Goal: Task Accomplishment & Management: Manage account settings

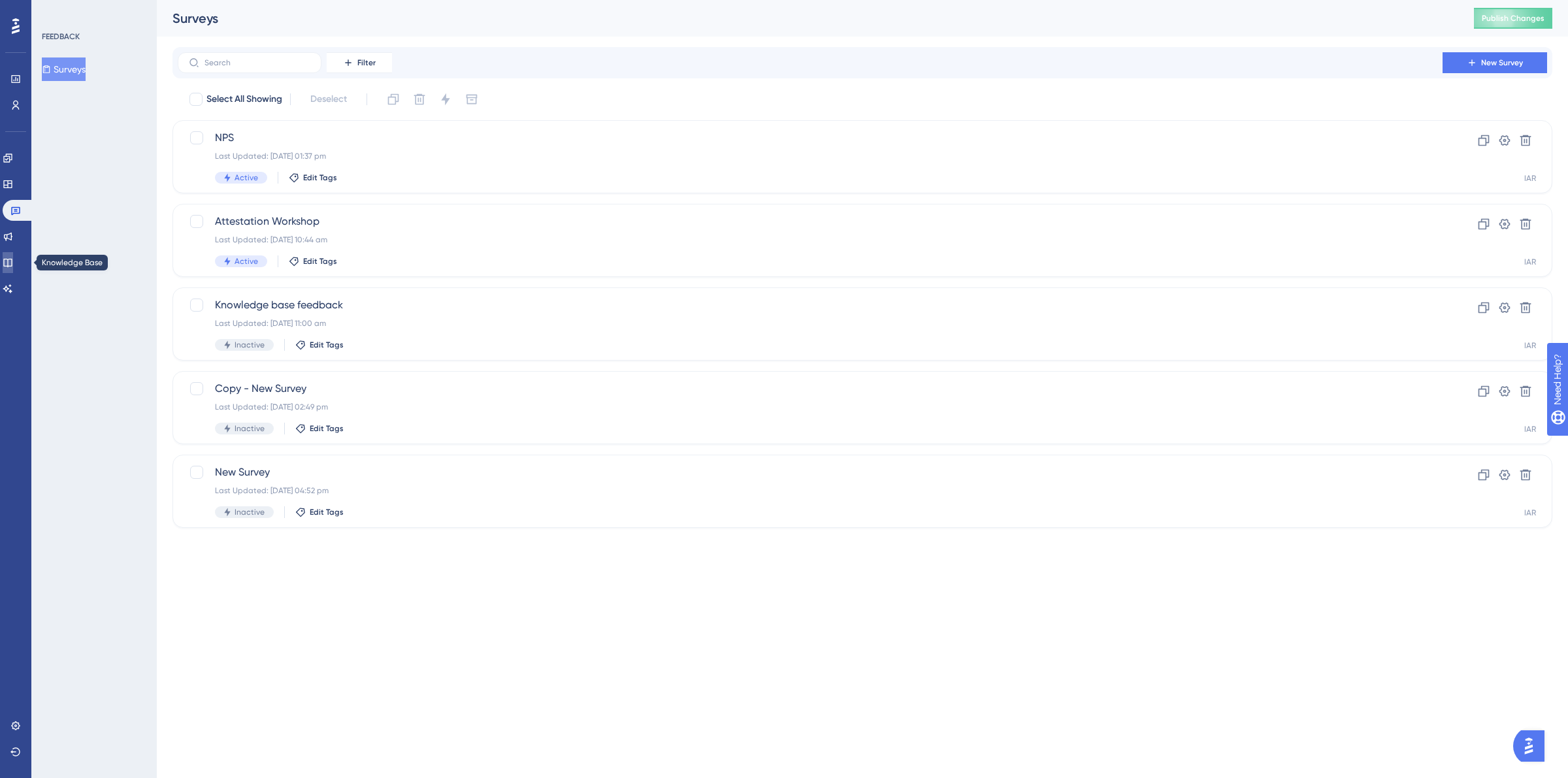
click at [13, 262] on icon at bounding box center [8, 262] width 10 height 10
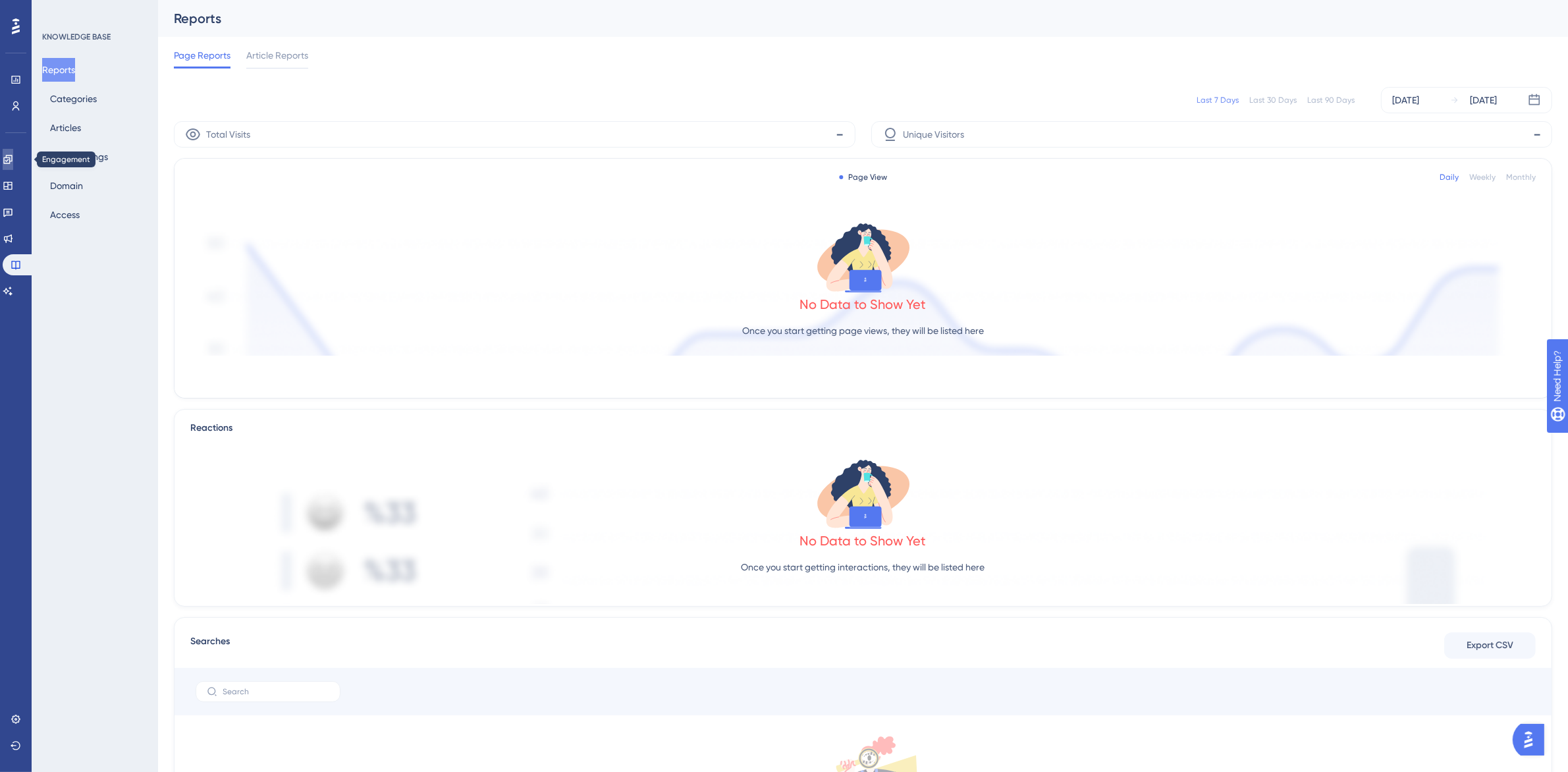
click at [13, 156] on link at bounding box center [8, 159] width 10 height 21
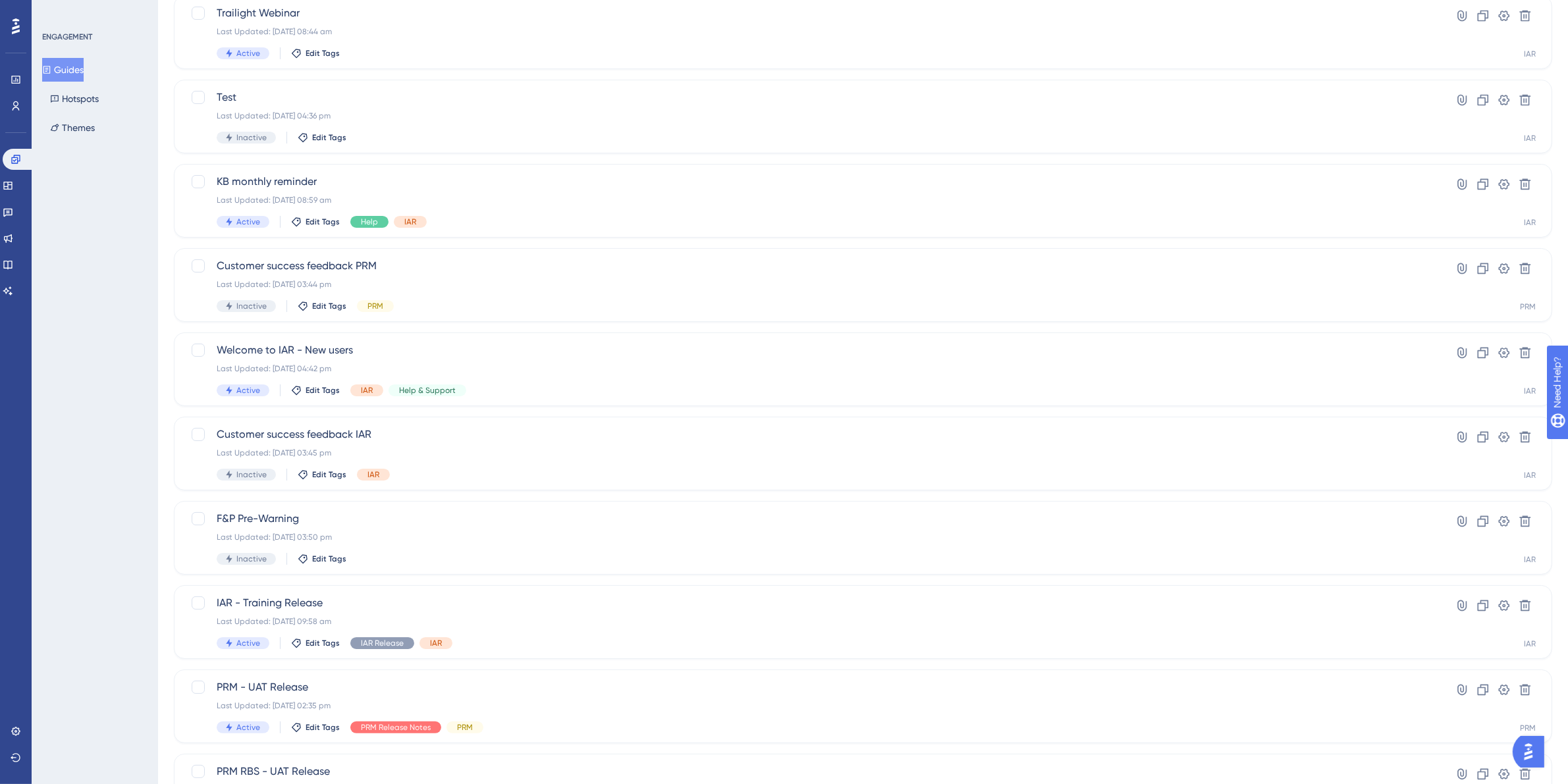
scroll to position [237, 0]
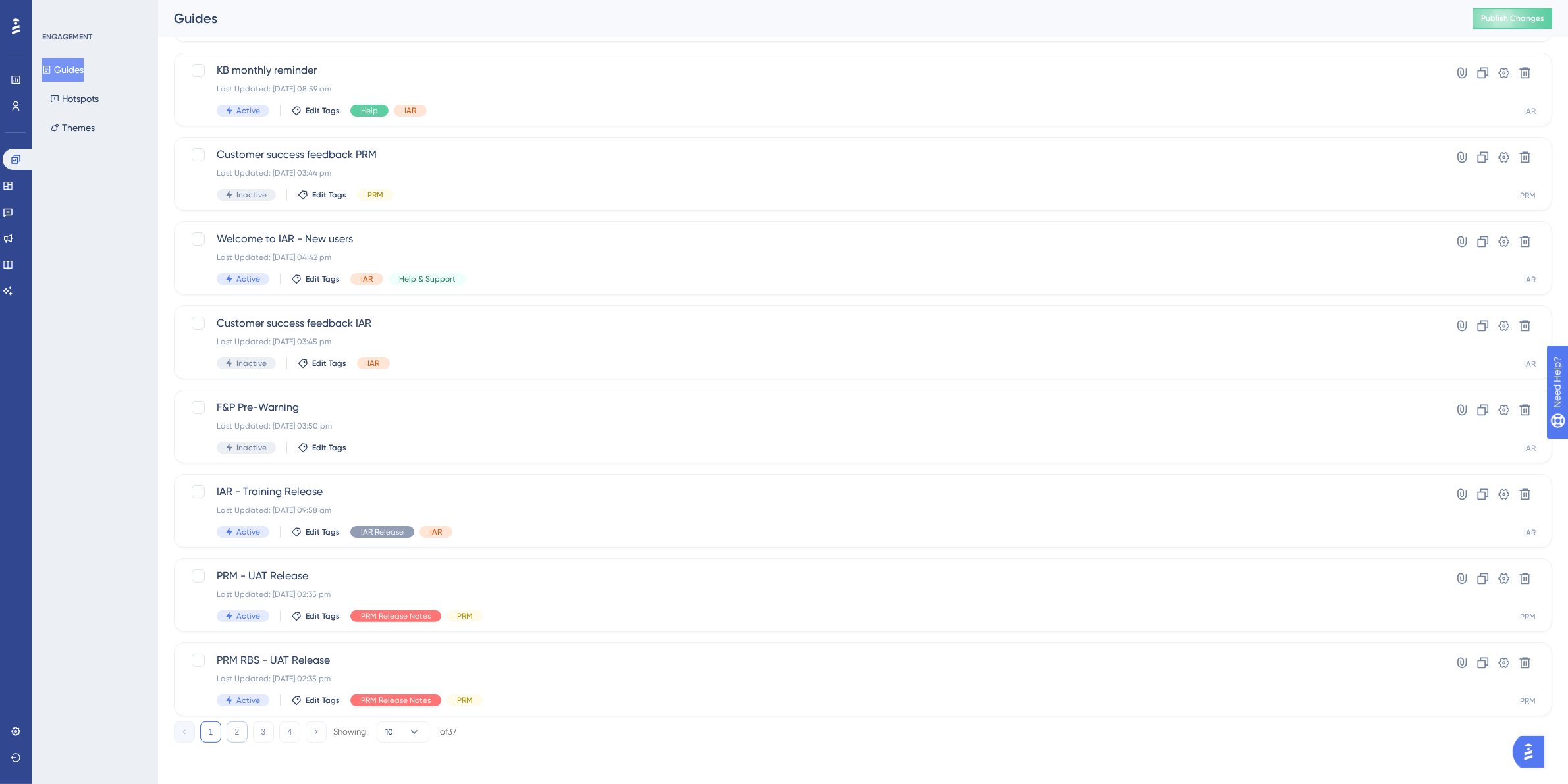
click at [234, 732] on button "2" at bounding box center [237, 732] width 21 height 21
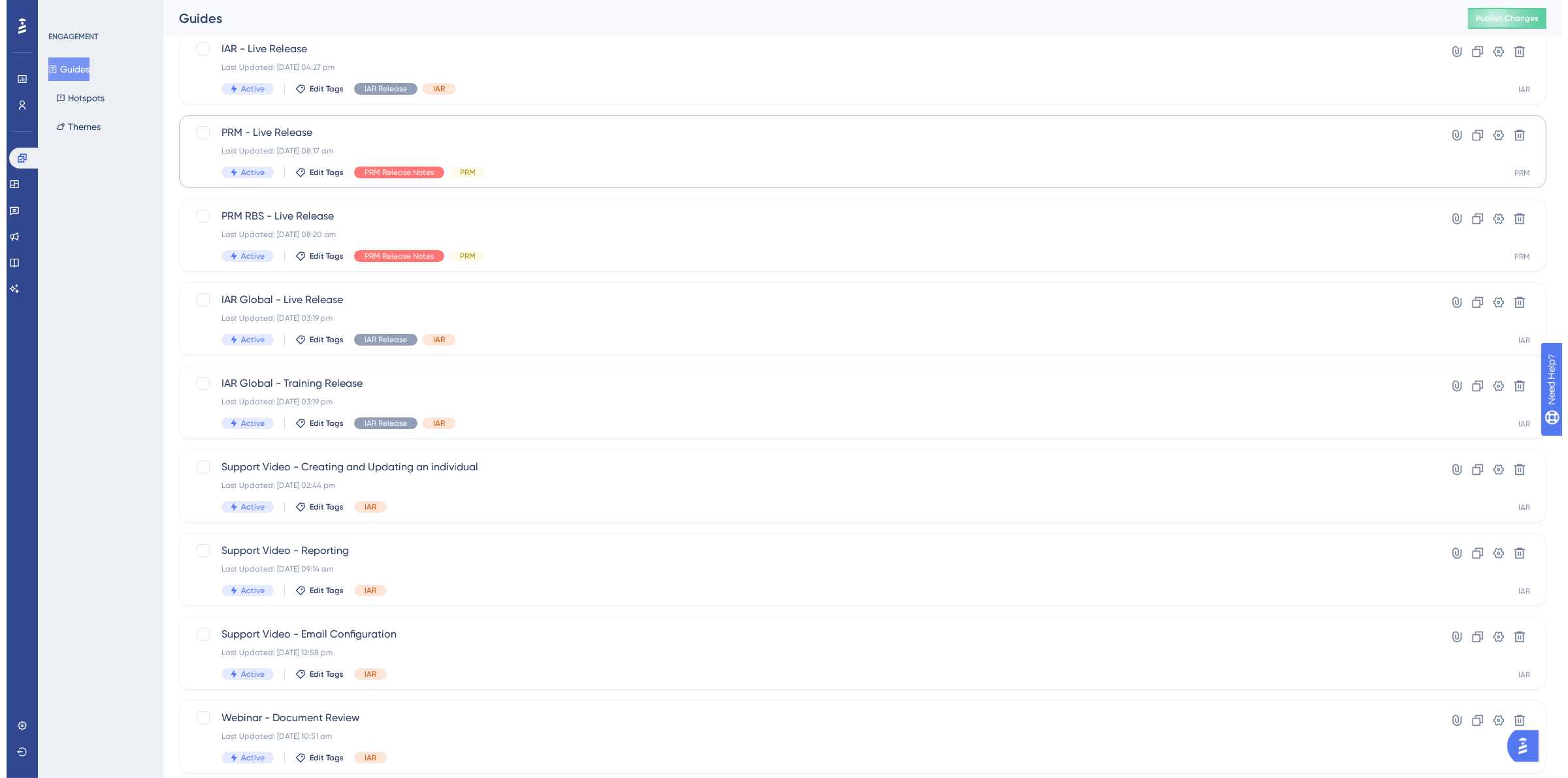
scroll to position [0, 0]
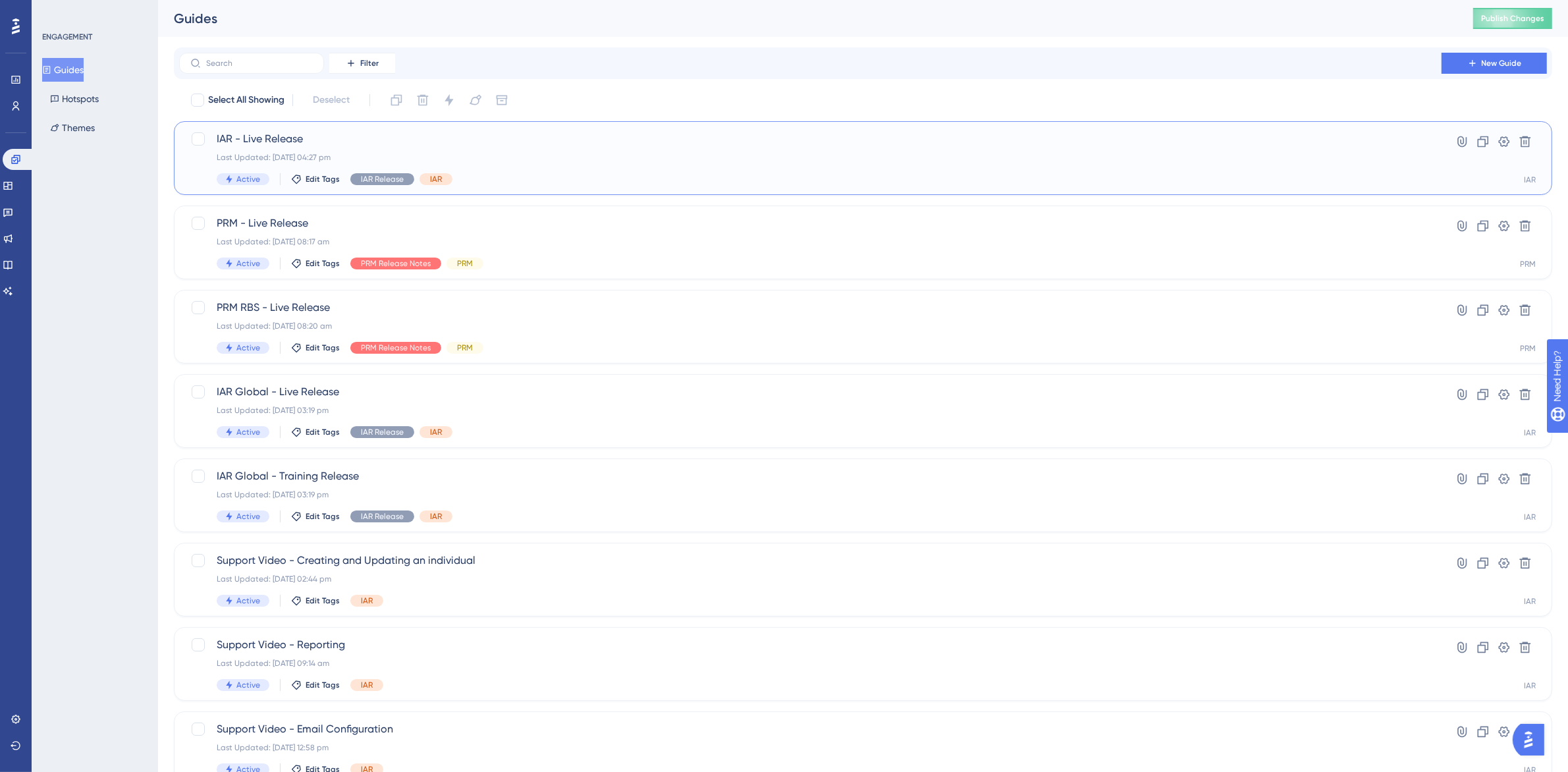
click at [542, 163] on div "IAR - Live Release Last Updated: [DATE] 04:27 pm Active Edit Tags IAR Release I…" at bounding box center [810, 158] width 1188 height 54
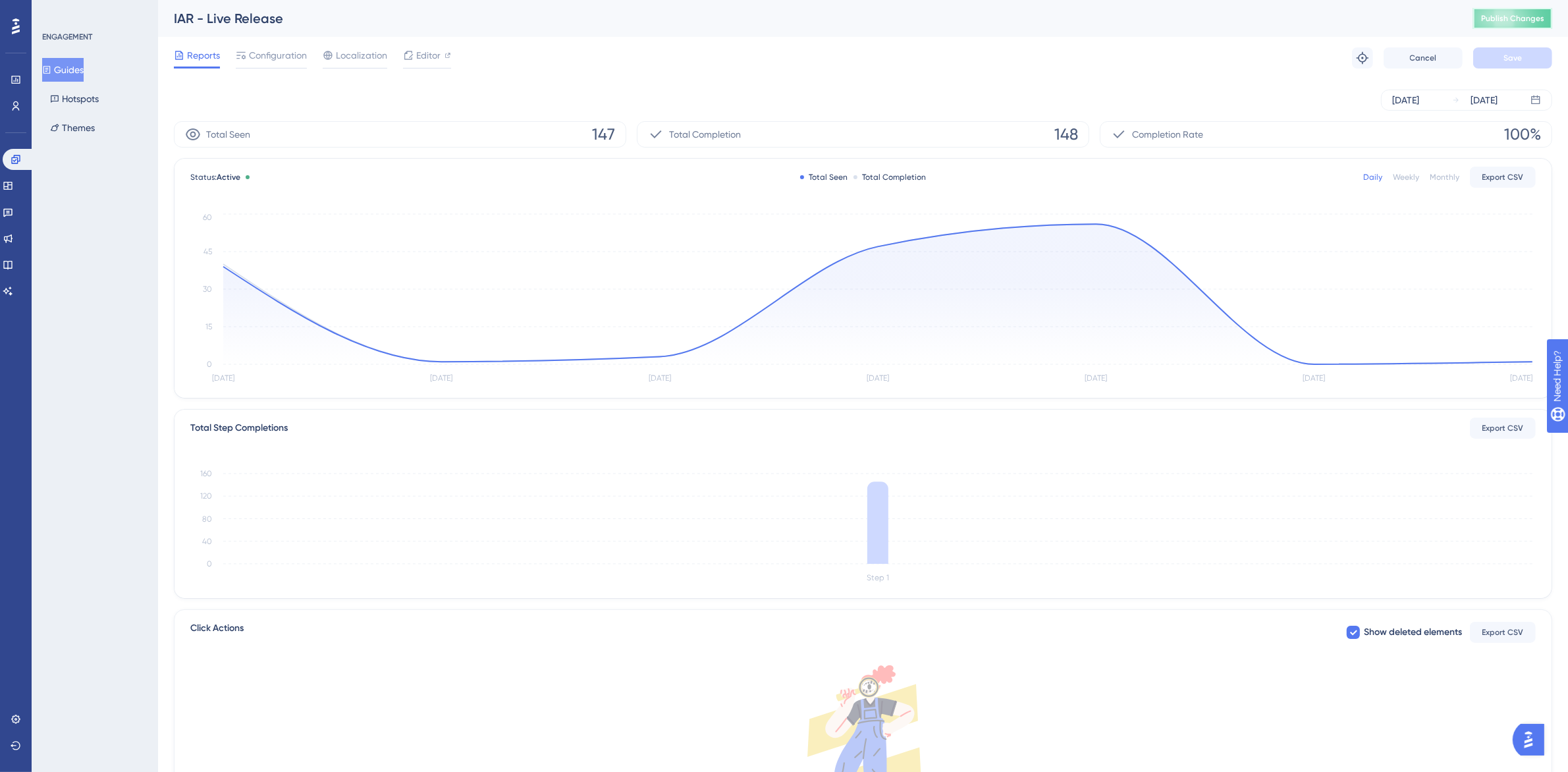
click at [1539, 23] on span "Publish Changes" at bounding box center [1512, 18] width 64 height 10
click at [12, 238] on icon at bounding box center [8, 239] width 8 height 8
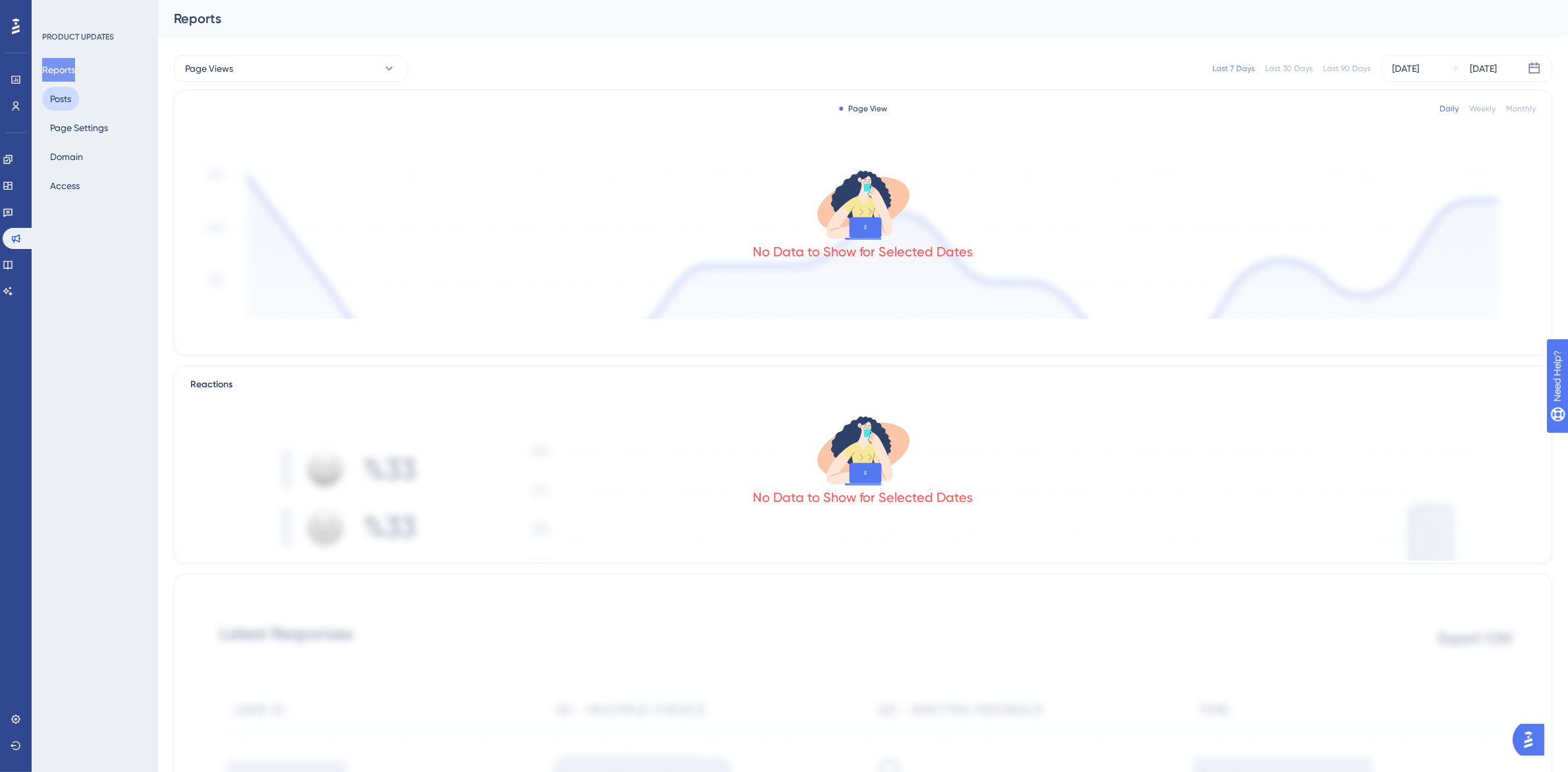
click at [57, 103] on button "Posts" at bounding box center [60, 99] width 37 height 24
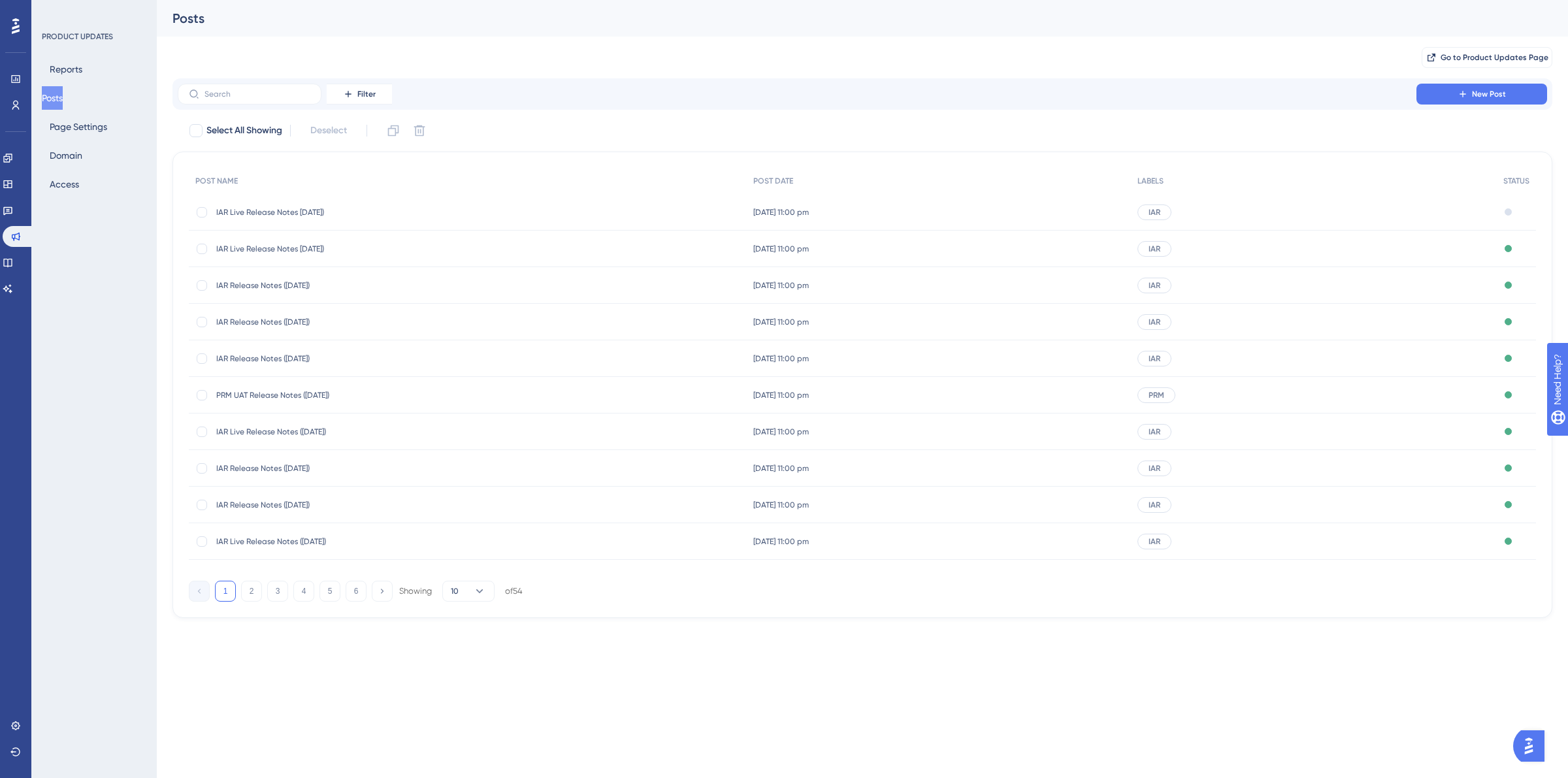
click at [294, 207] on span "IAR Live Release Notes [DATE])" at bounding box center [321, 212] width 209 height 10
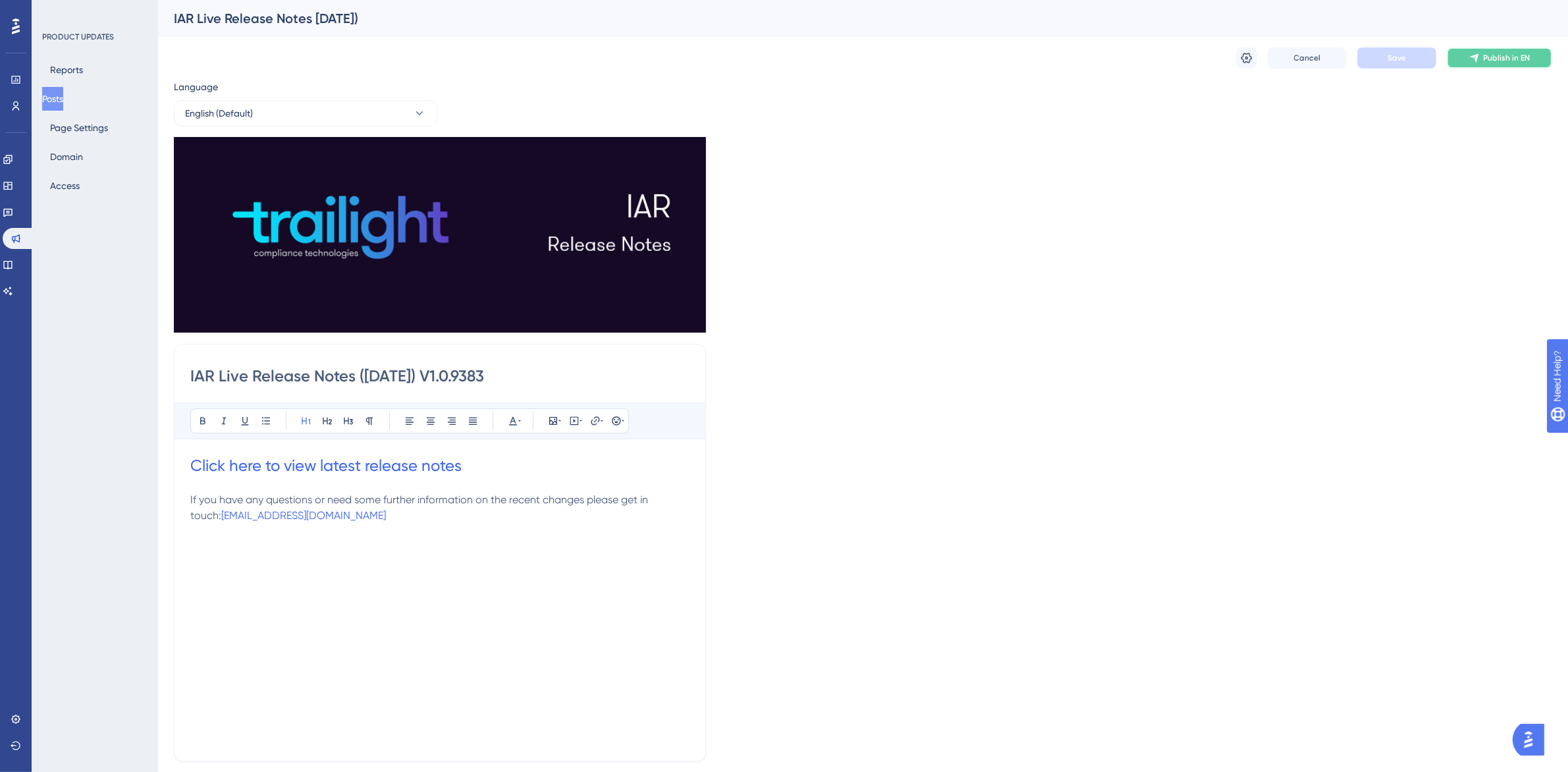
click at [1528, 56] on span "Publish in EN" at bounding box center [1507, 57] width 47 height 10
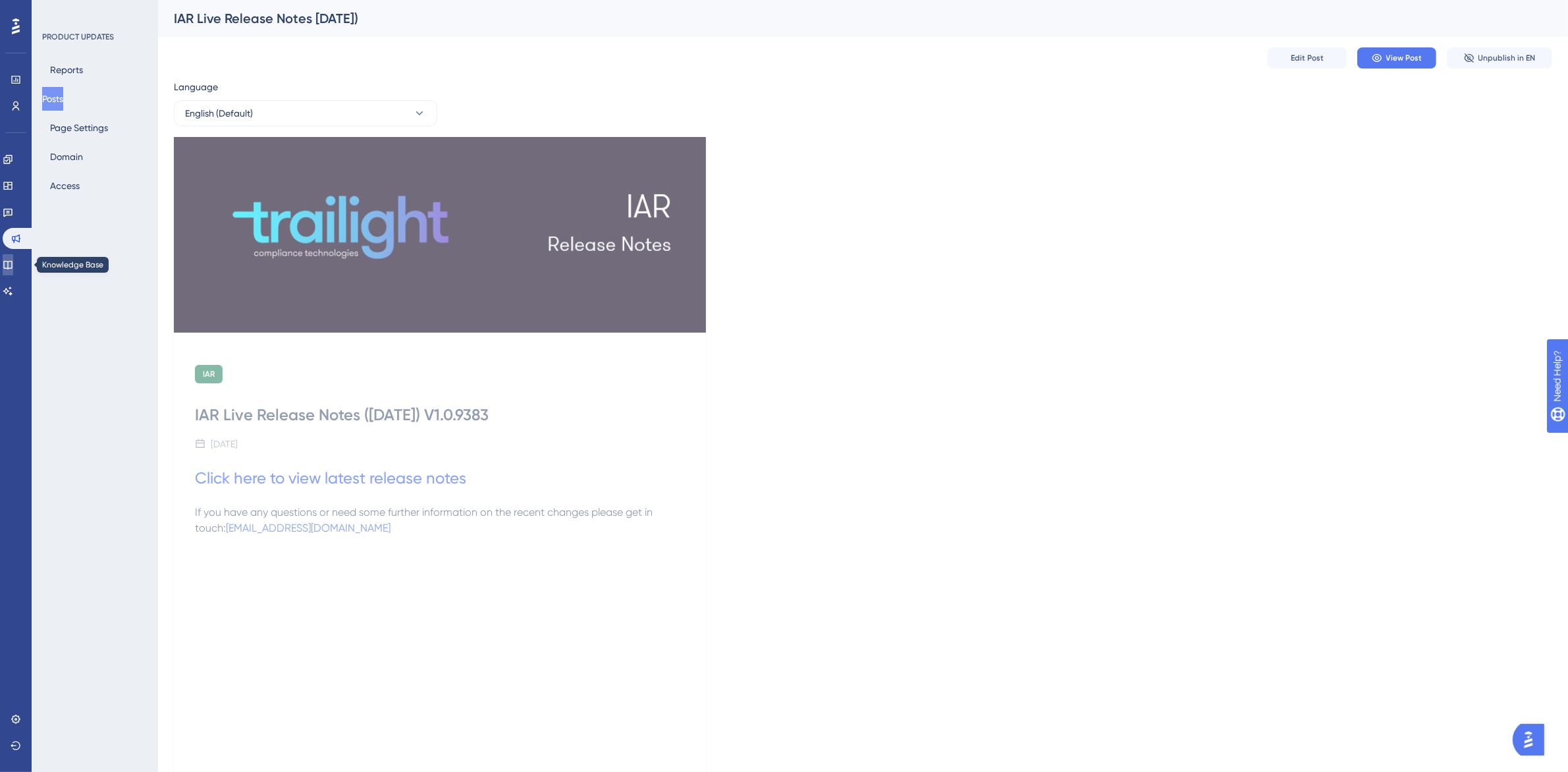
click at [13, 260] on icon at bounding box center [8, 265] width 10 height 10
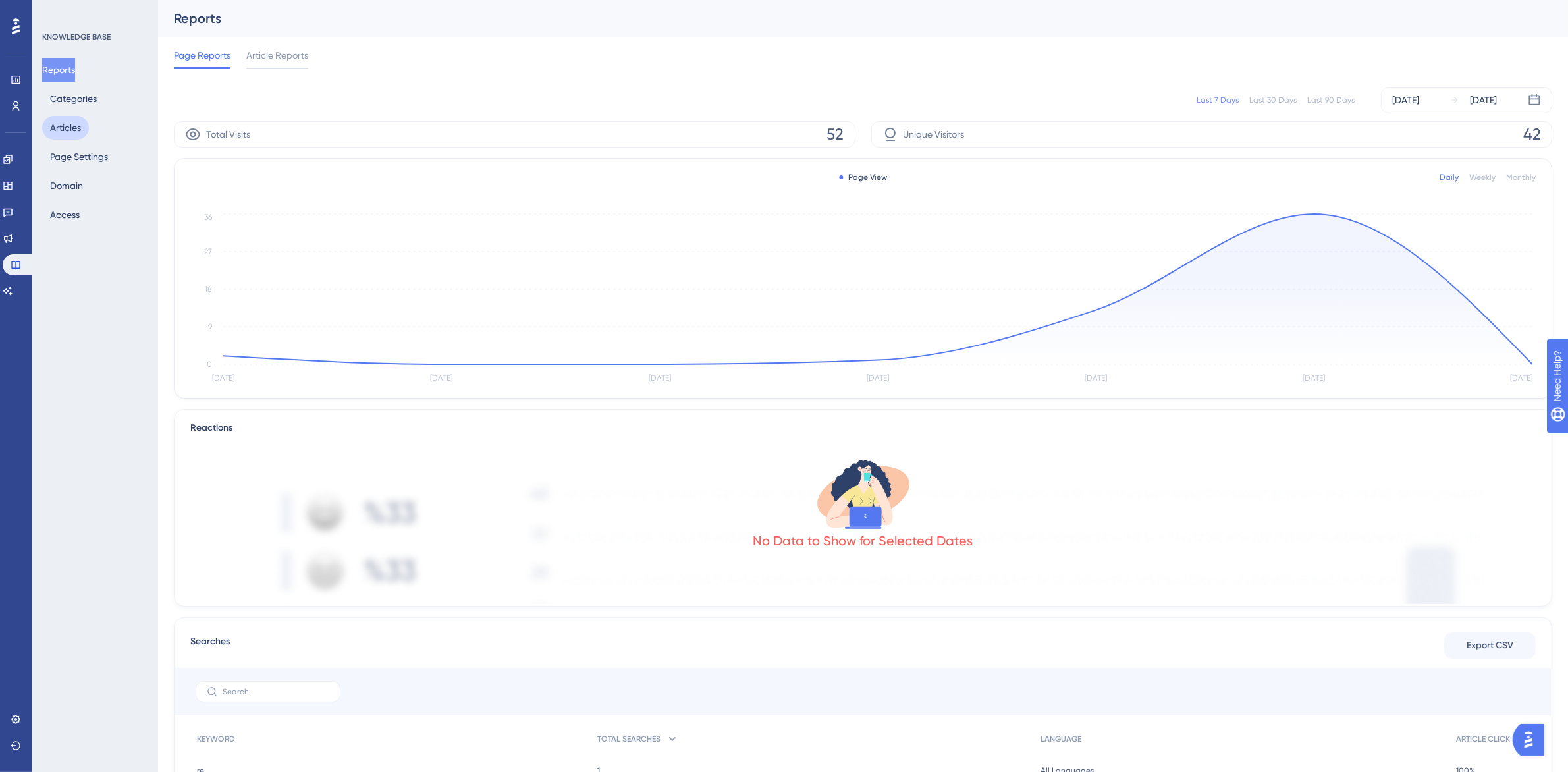
click at [70, 136] on button "Articles" at bounding box center [65, 128] width 47 height 24
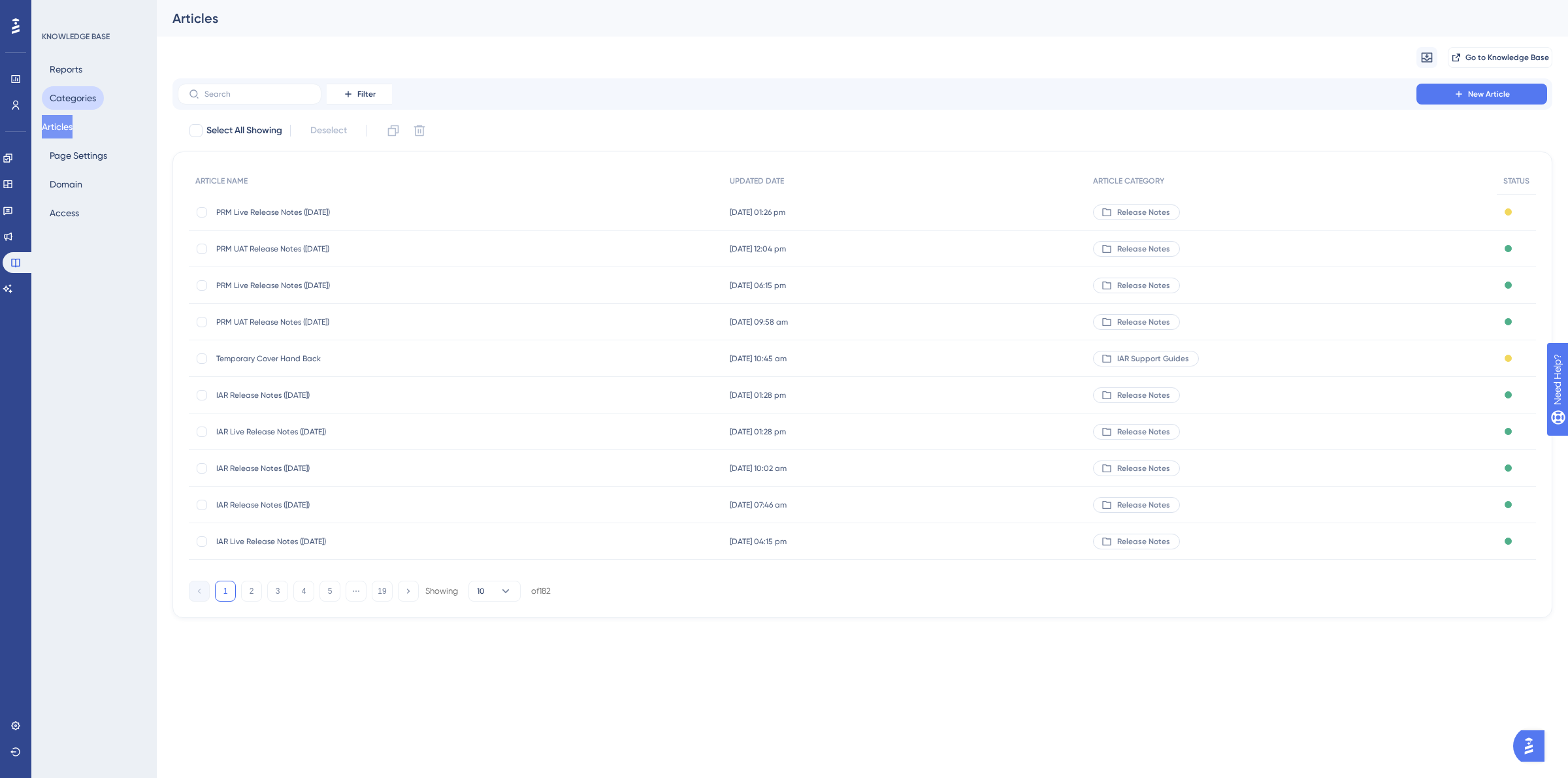
click at [73, 99] on button "Categories" at bounding box center [73, 98] width 62 height 24
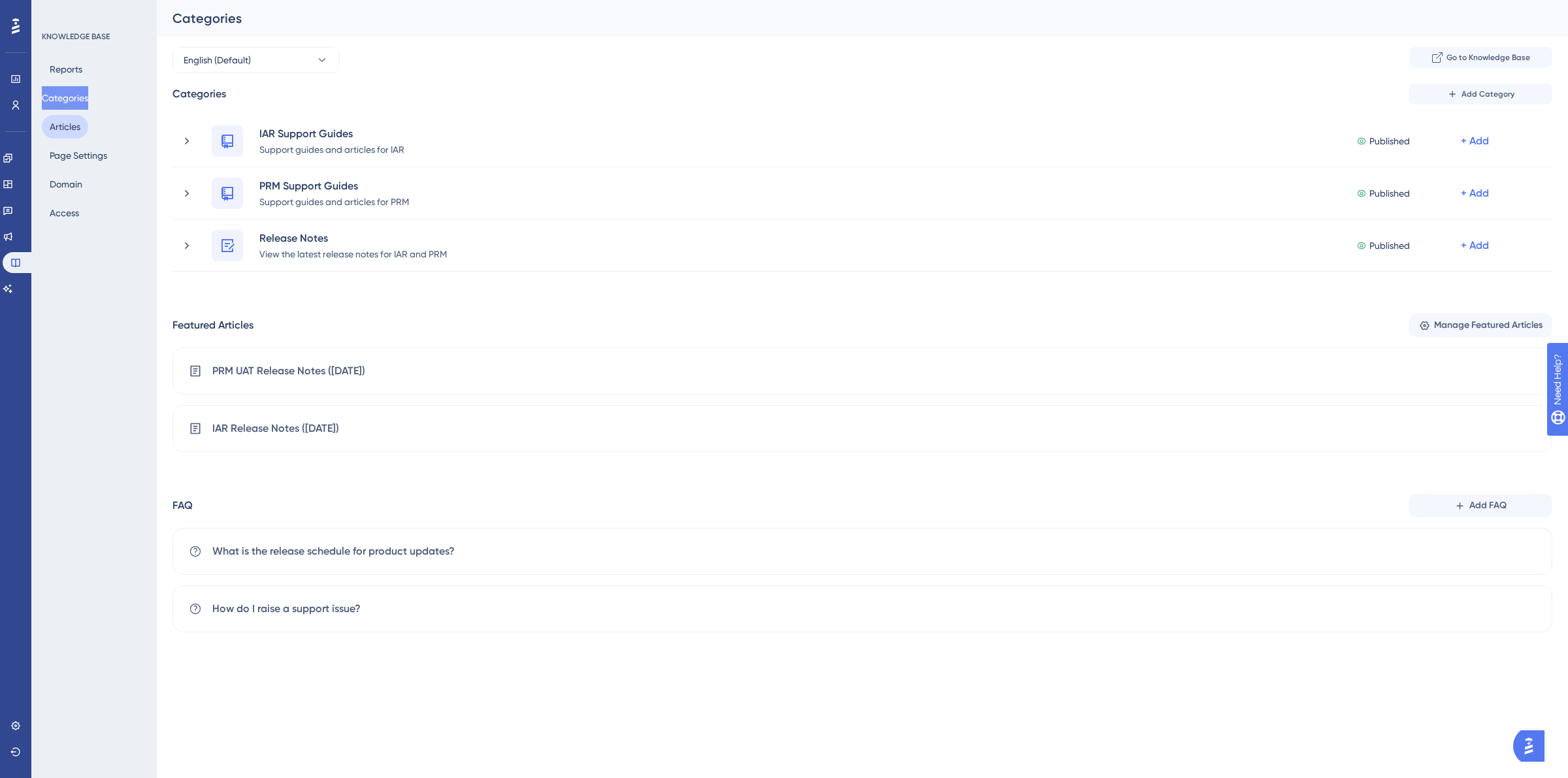
click at [71, 134] on button "Articles" at bounding box center [64, 127] width 46 height 24
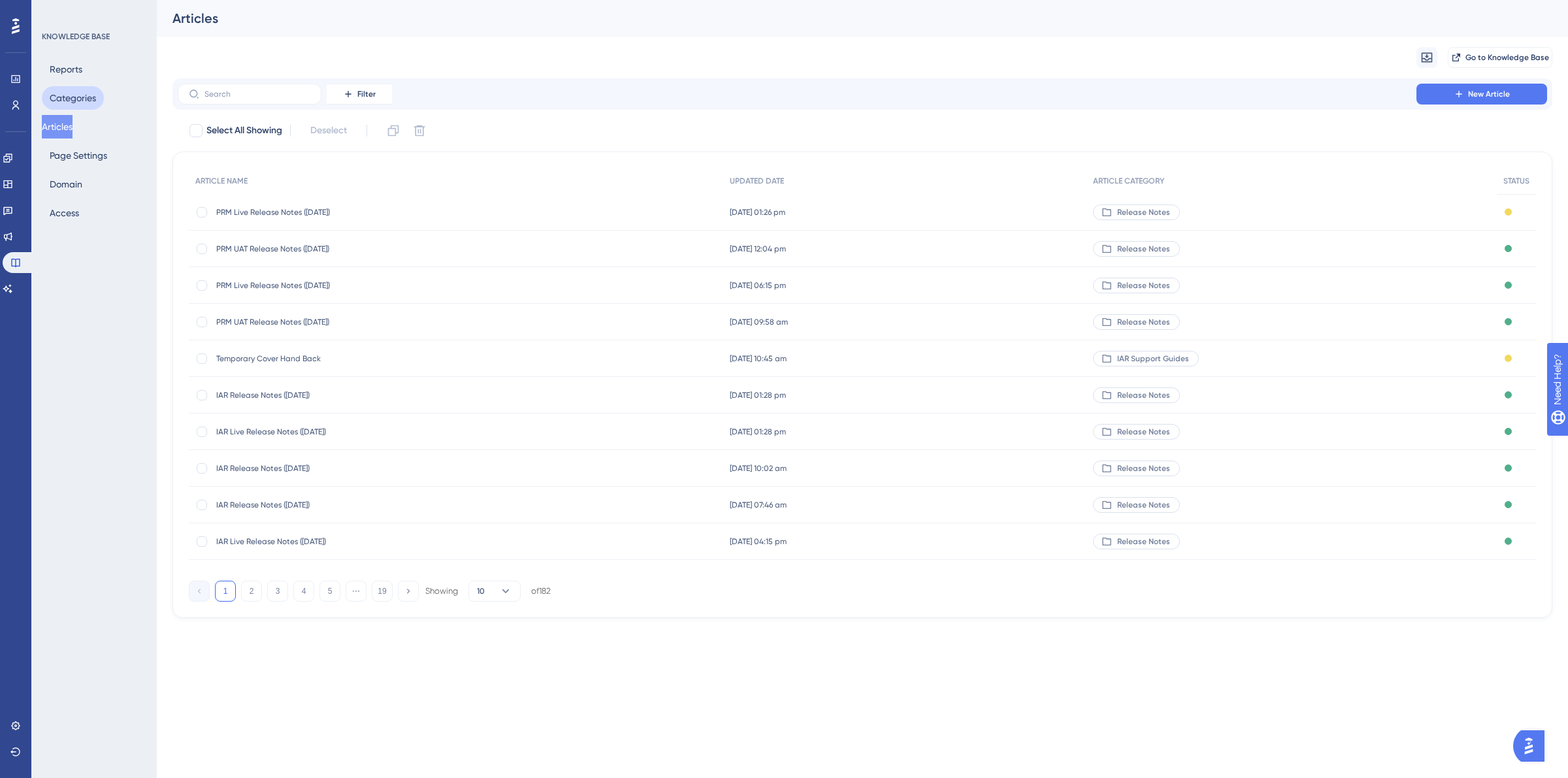
click at [69, 102] on button "Categories" at bounding box center [73, 98] width 62 height 24
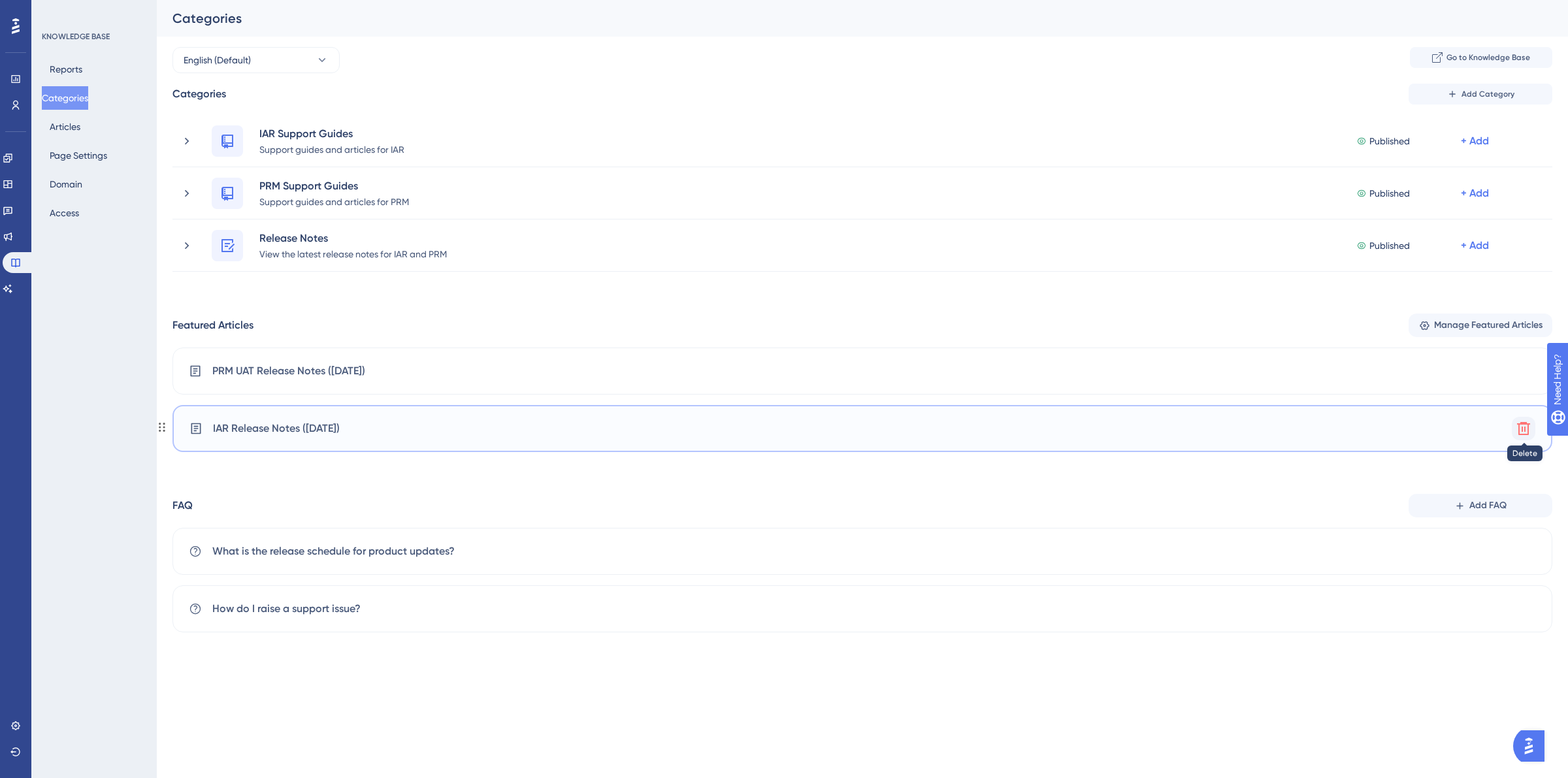
click at [1526, 432] on icon at bounding box center [1523, 428] width 16 height 16
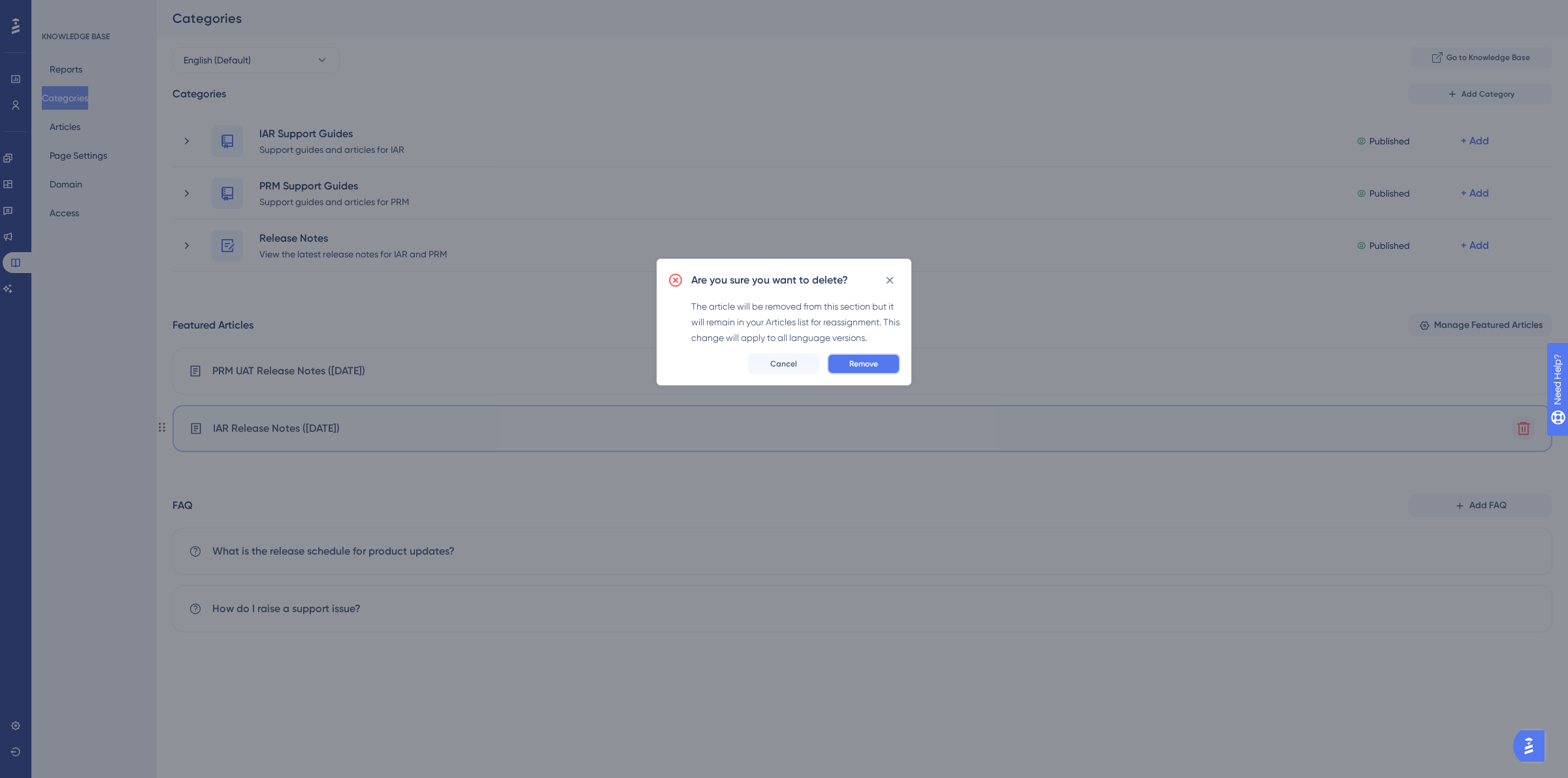
click at [854, 364] on span "Remove" at bounding box center [864, 363] width 29 height 10
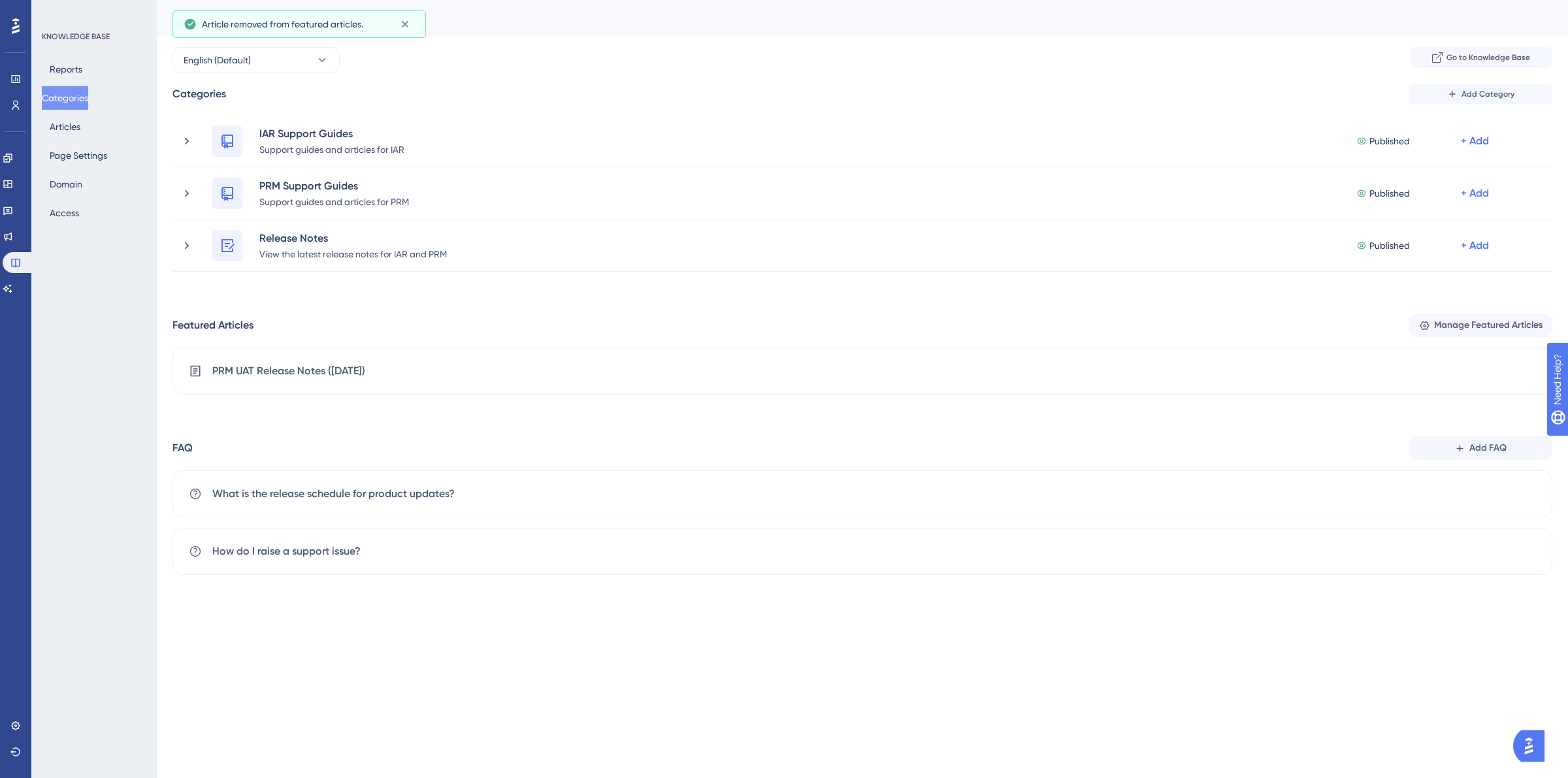
click at [1485, 327] on span "Manage Featured Articles" at bounding box center [1488, 325] width 109 height 16
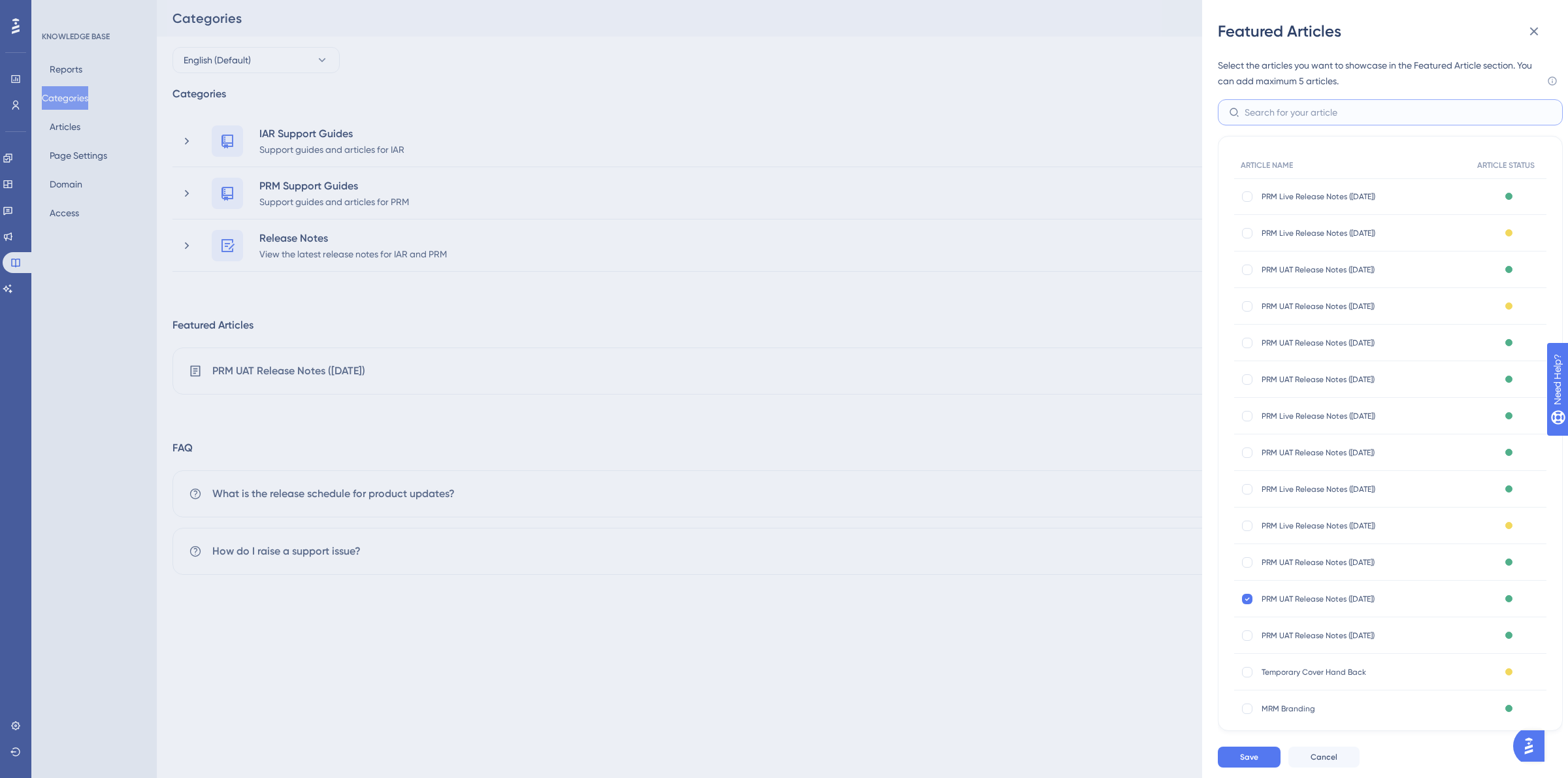
click at [1256, 111] on input "text" at bounding box center [1398, 112] width 307 height 15
type input "iar"
click at [1249, 671] on div at bounding box center [1247, 672] width 10 height 10
checkbox input "true"
click at [1249, 764] on button "Save" at bounding box center [1249, 757] width 63 height 21
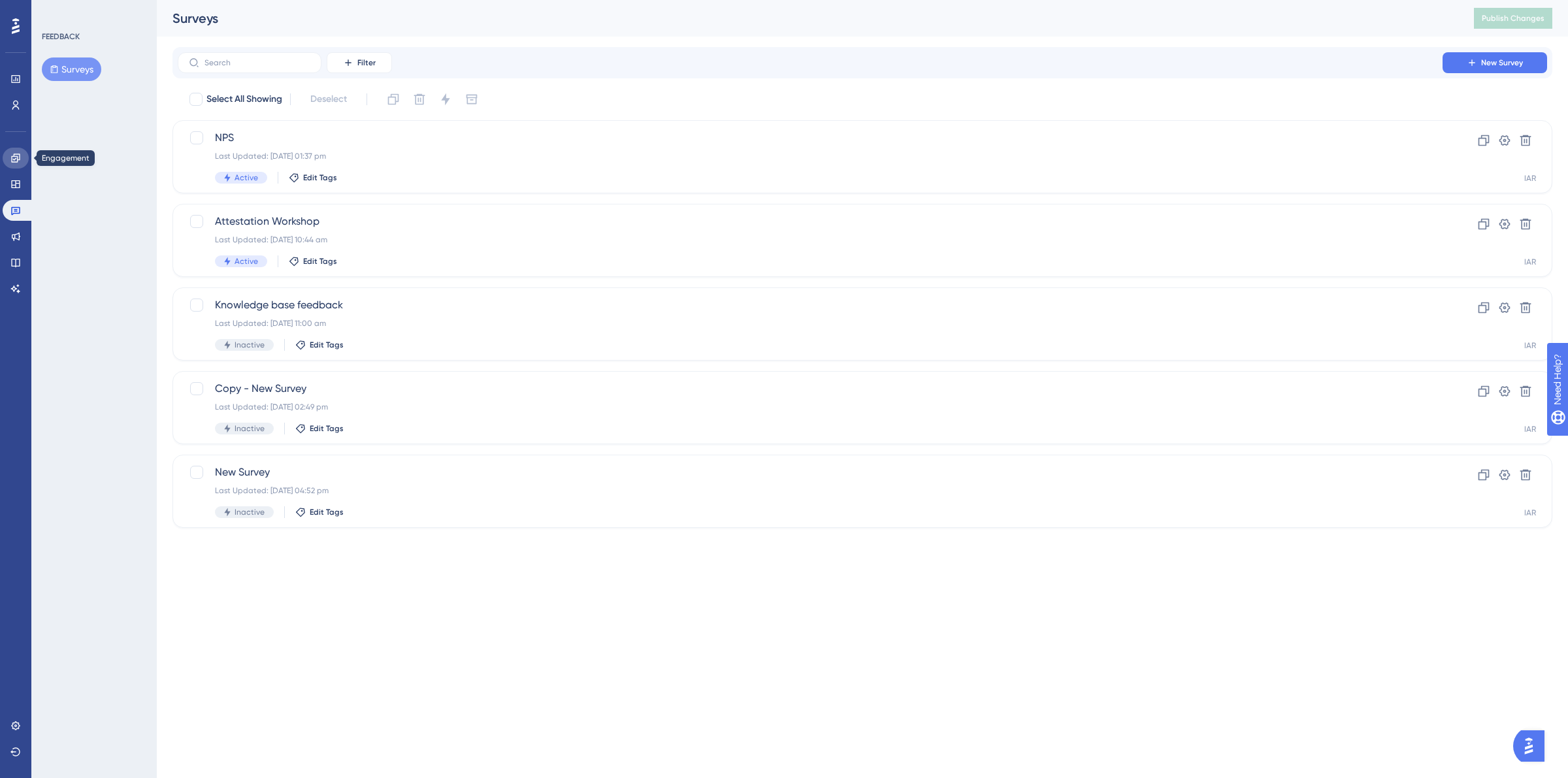
click at [18, 156] on icon at bounding box center [15, 158] width 10 height 10
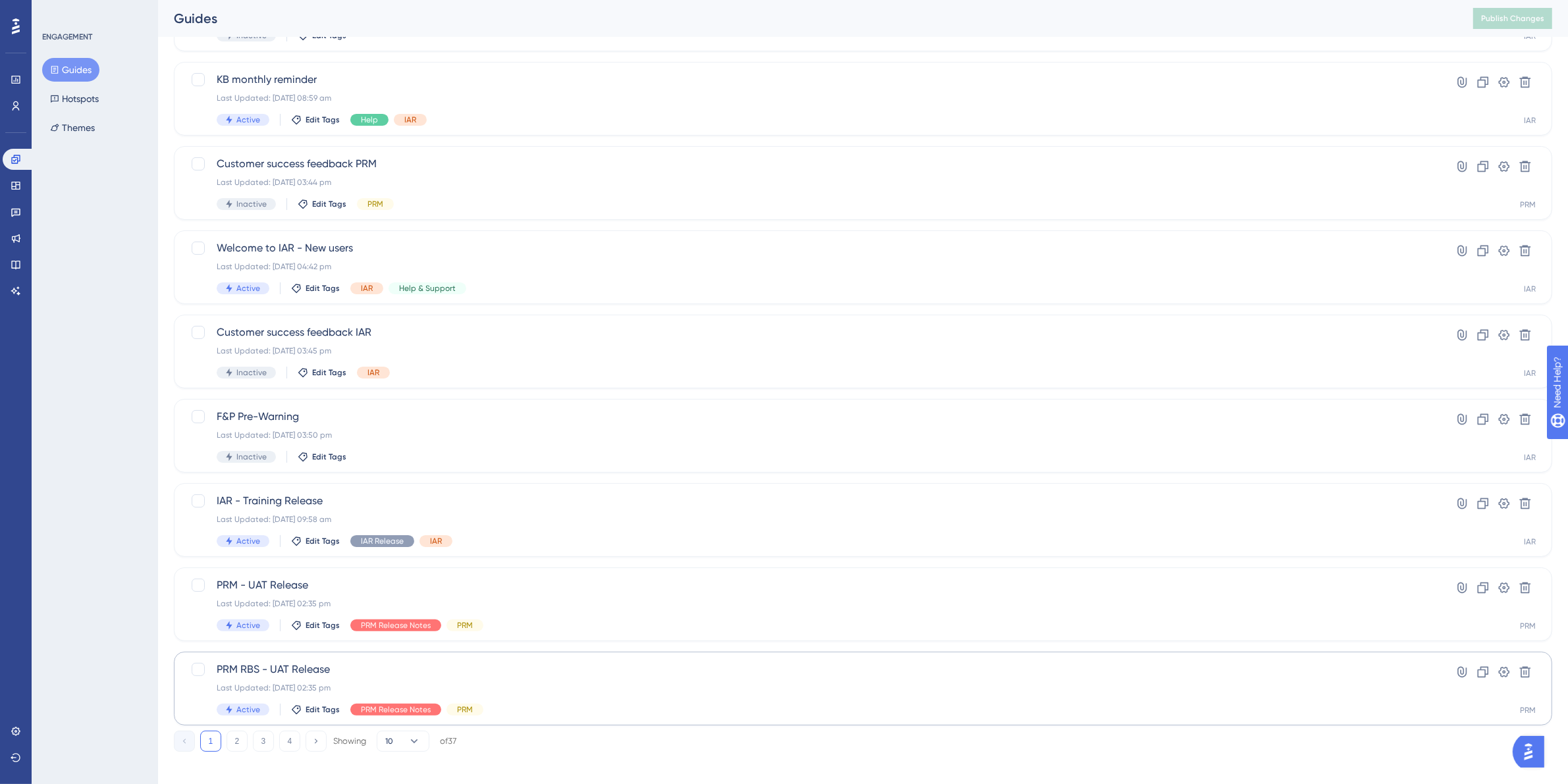
scroll to position [237, 0]
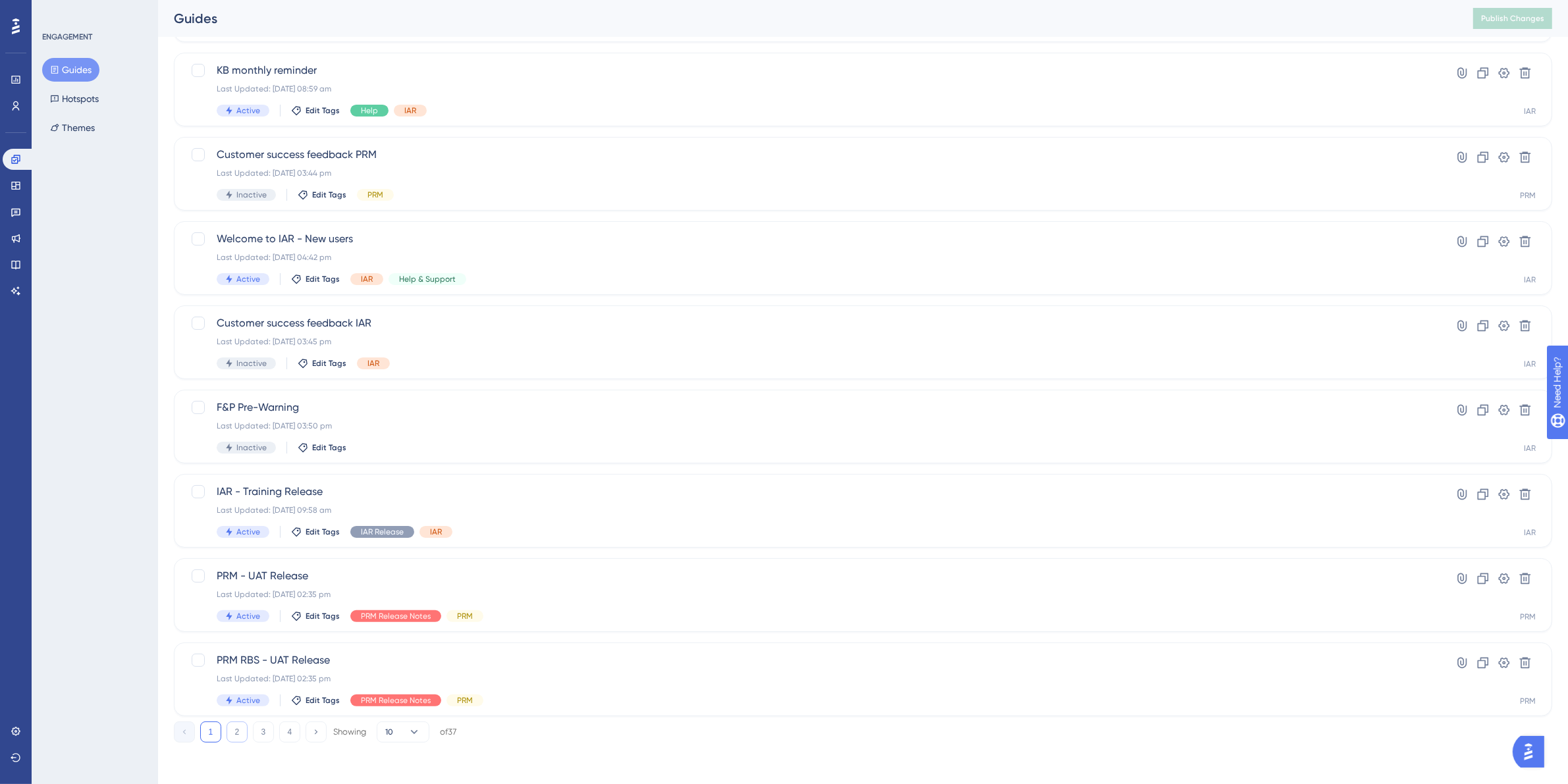
click at [234, 729] on button "2" at bounding box center [237, 732] width 21 height 21
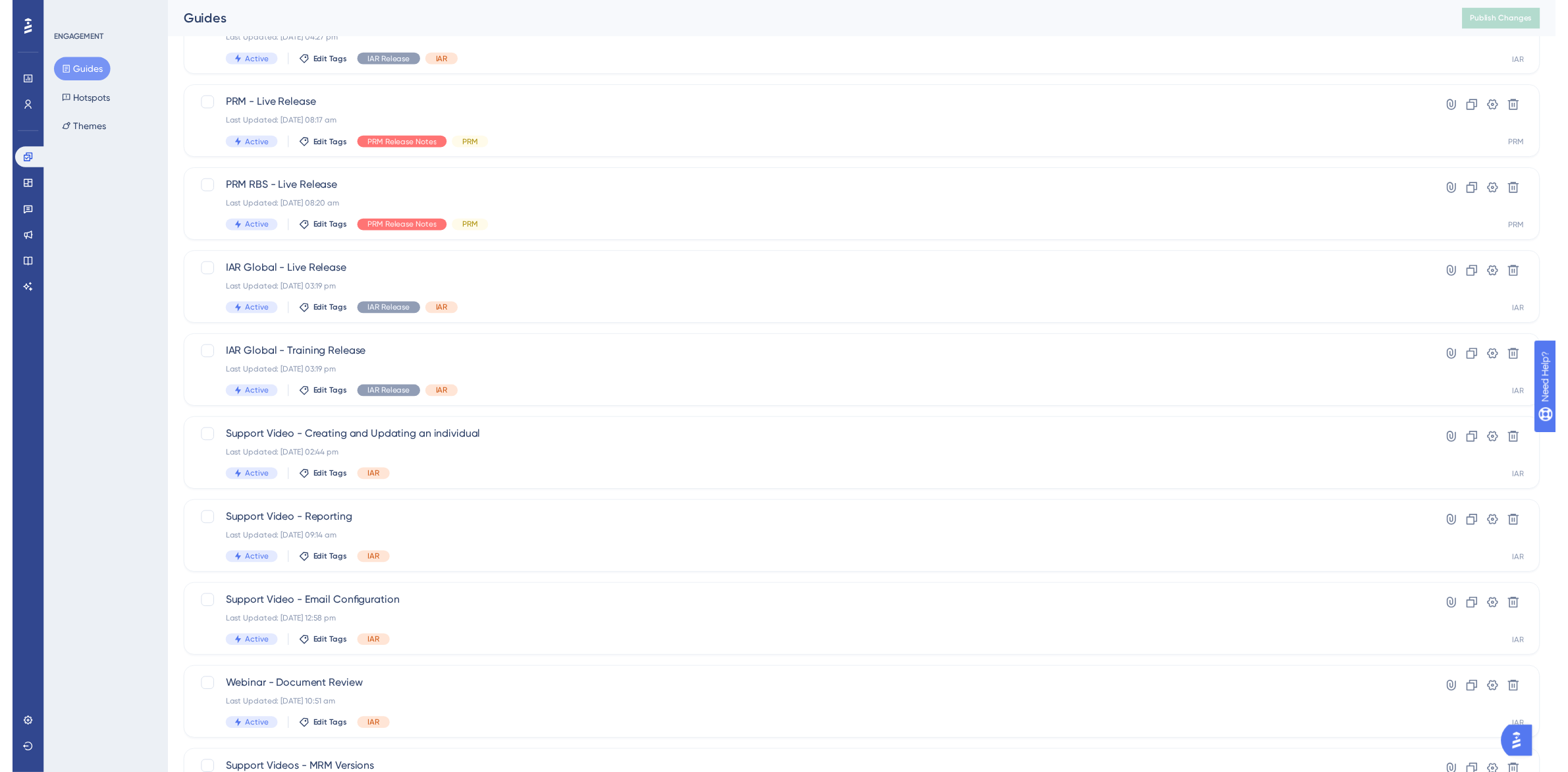
scroll to position [0, 0]
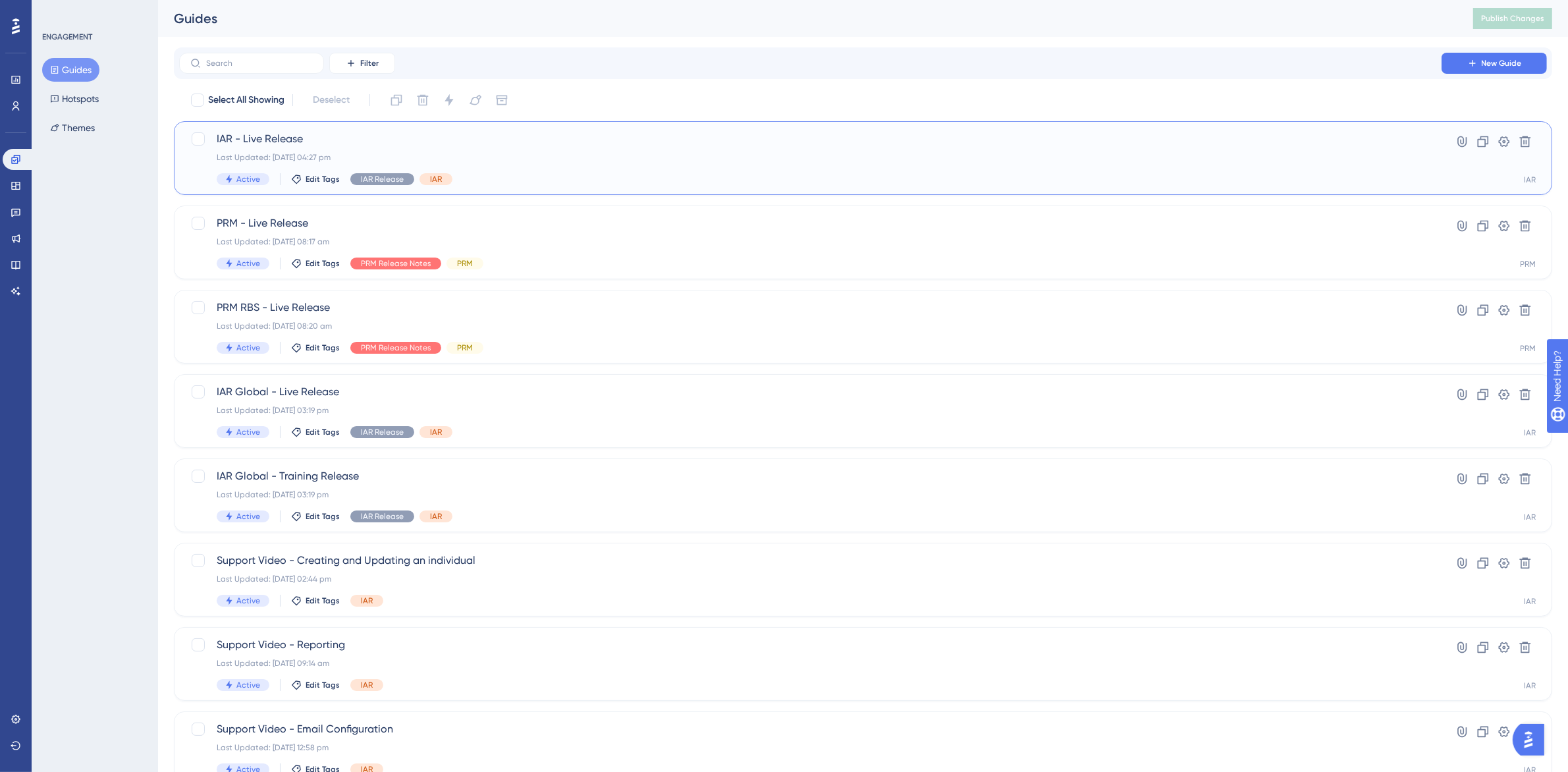
click at [363, 135] on span "IAR - Live Release" at bounding box center [810, 139] width 1188 height 16
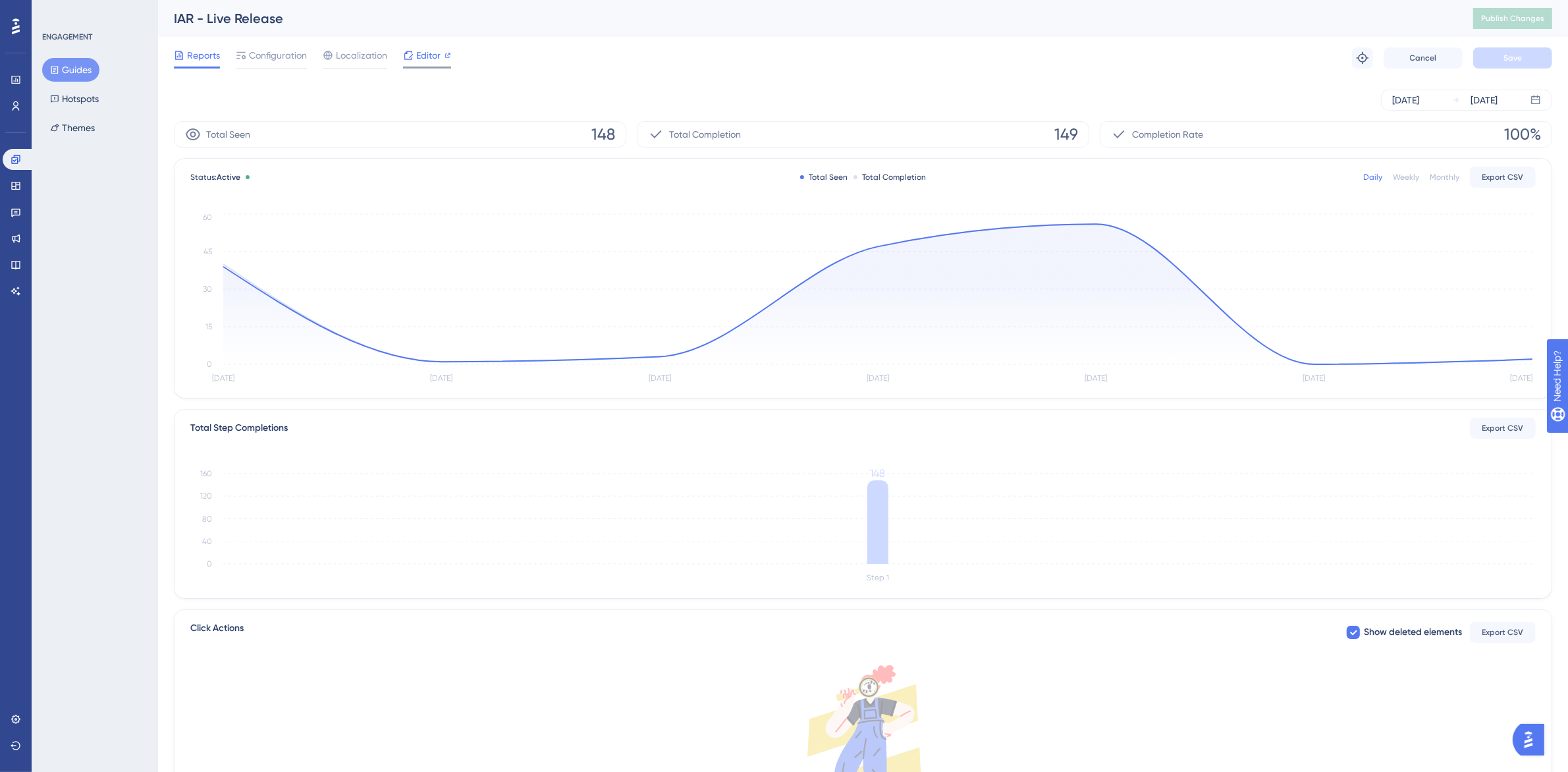
click at [431, 60] on span "Editor" at bounding box center [428, 55] width 24 height 16
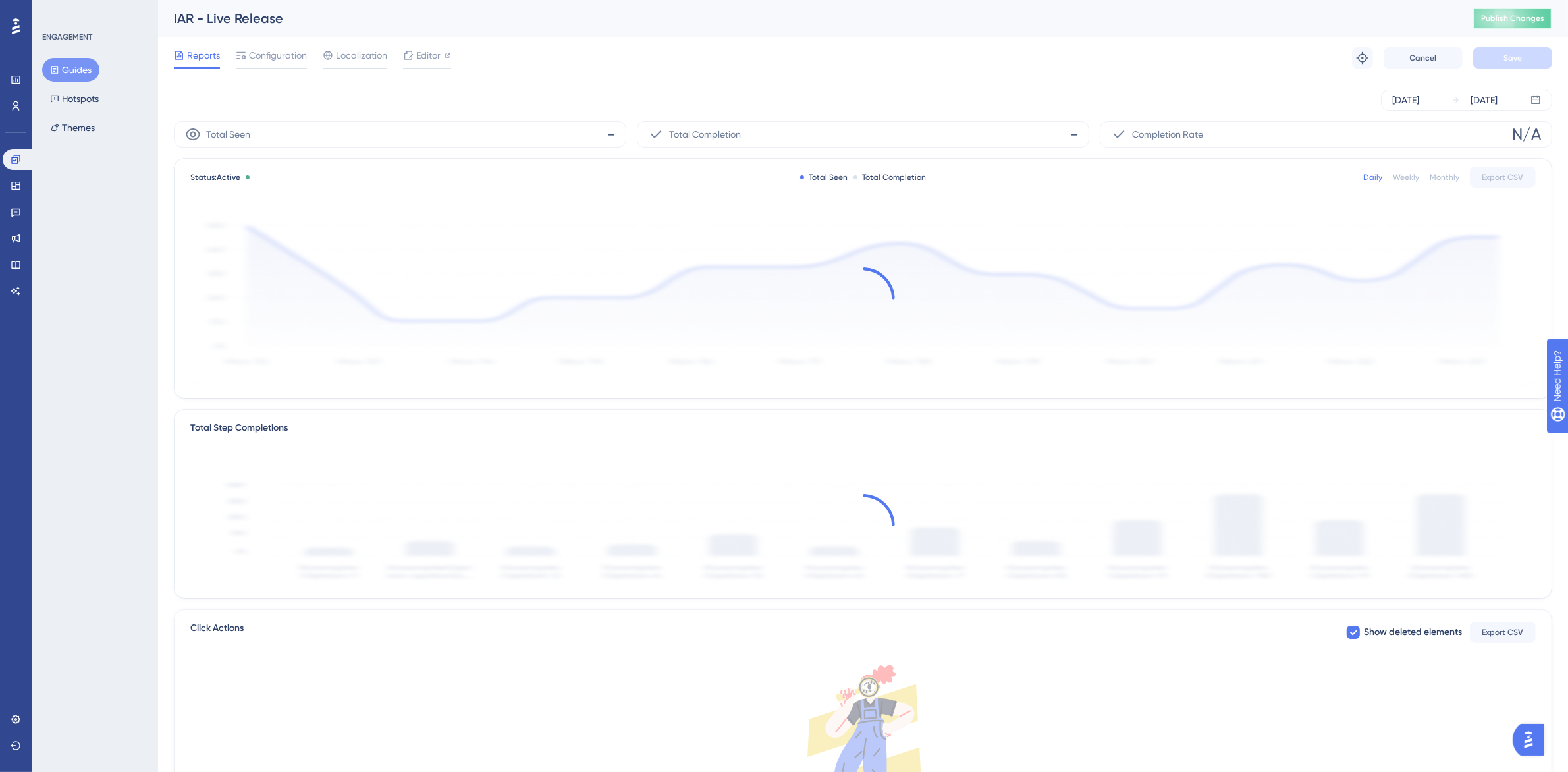
click at [1533, 17] on span "Publish Changes" at bounding box center [1512, 18] width 64 height 10
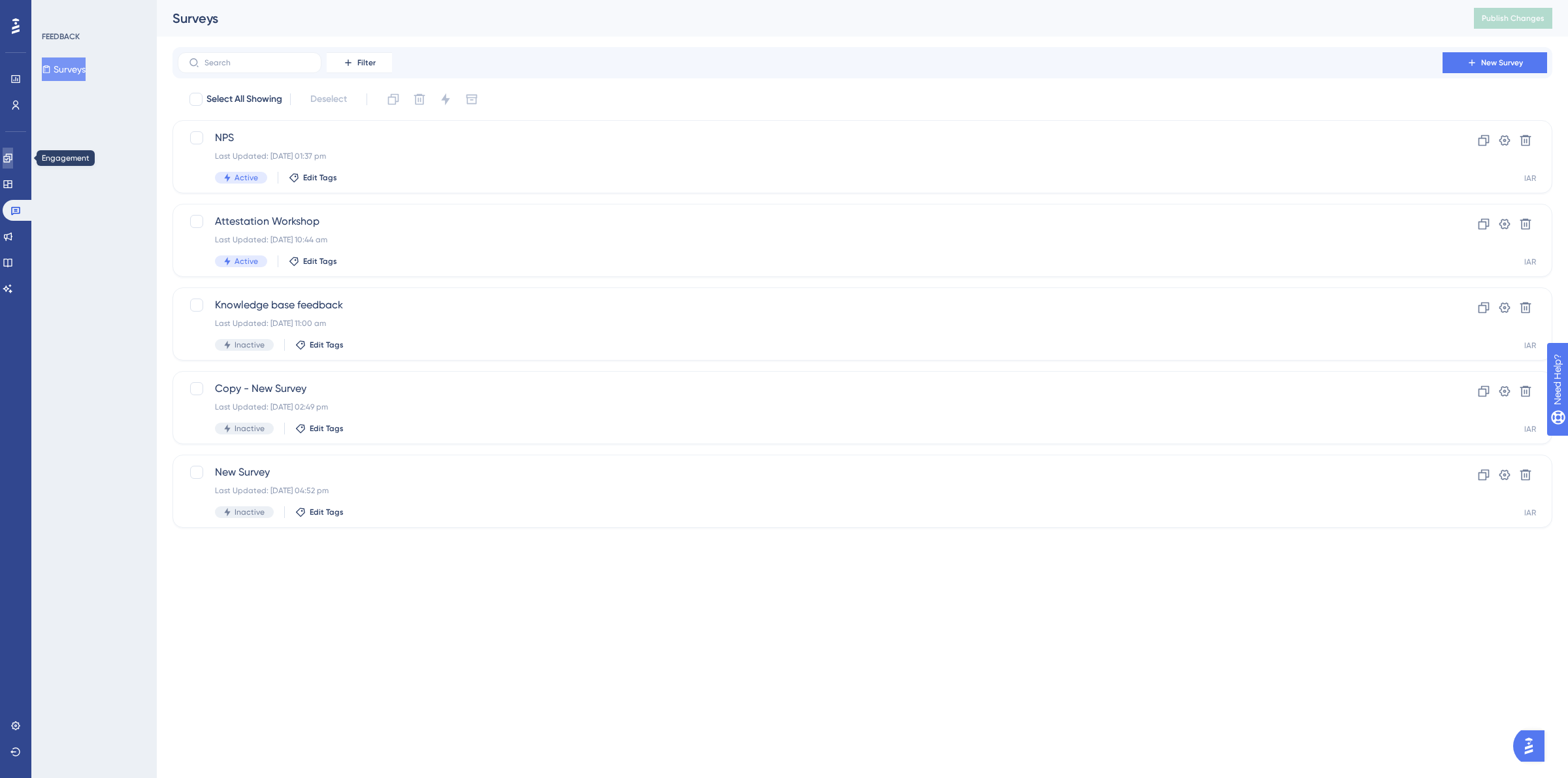
click at [8, 152] on link at bounding box center [8, 158] width 10 height 21
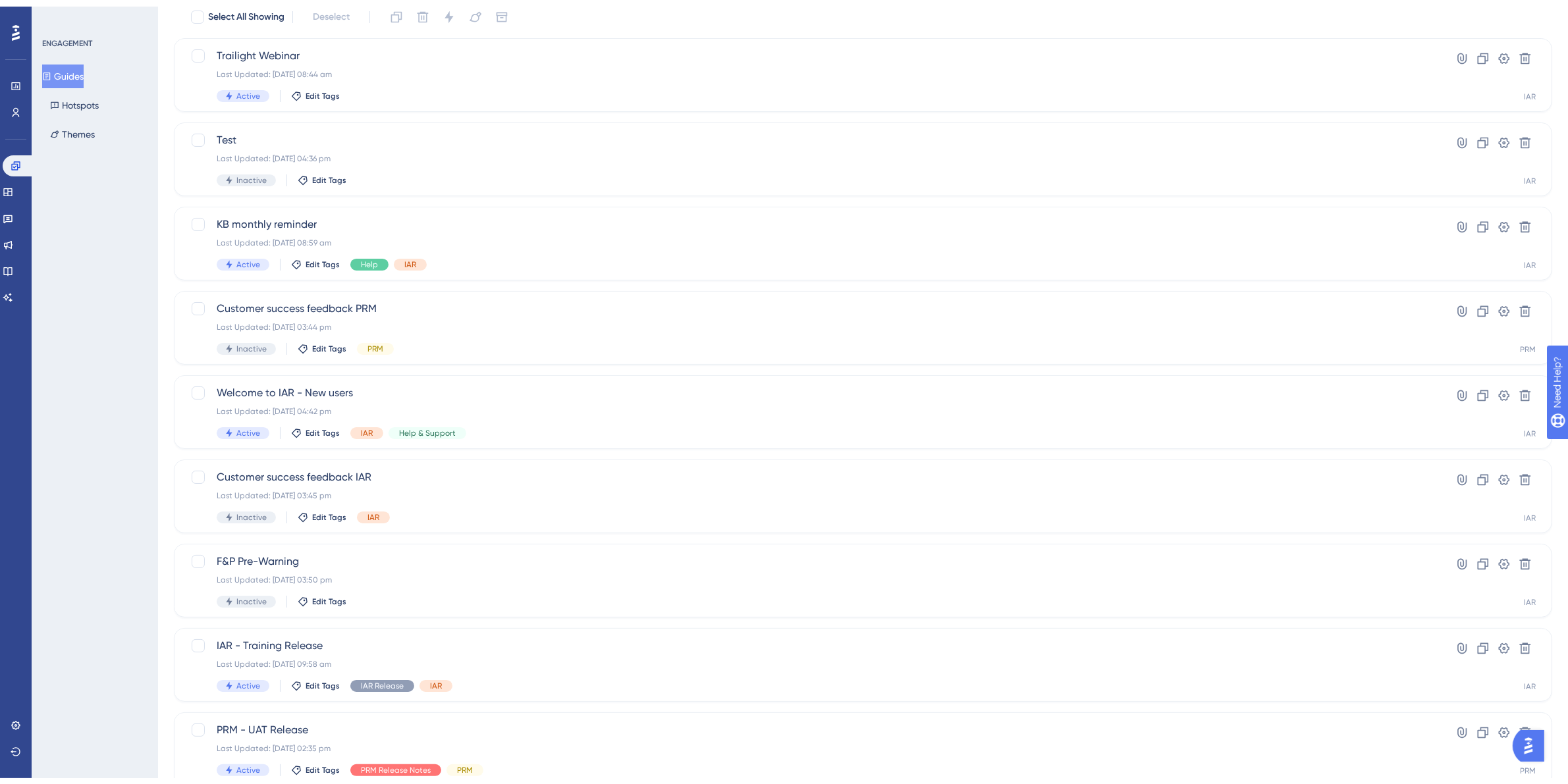
scroll to position [237, 0]
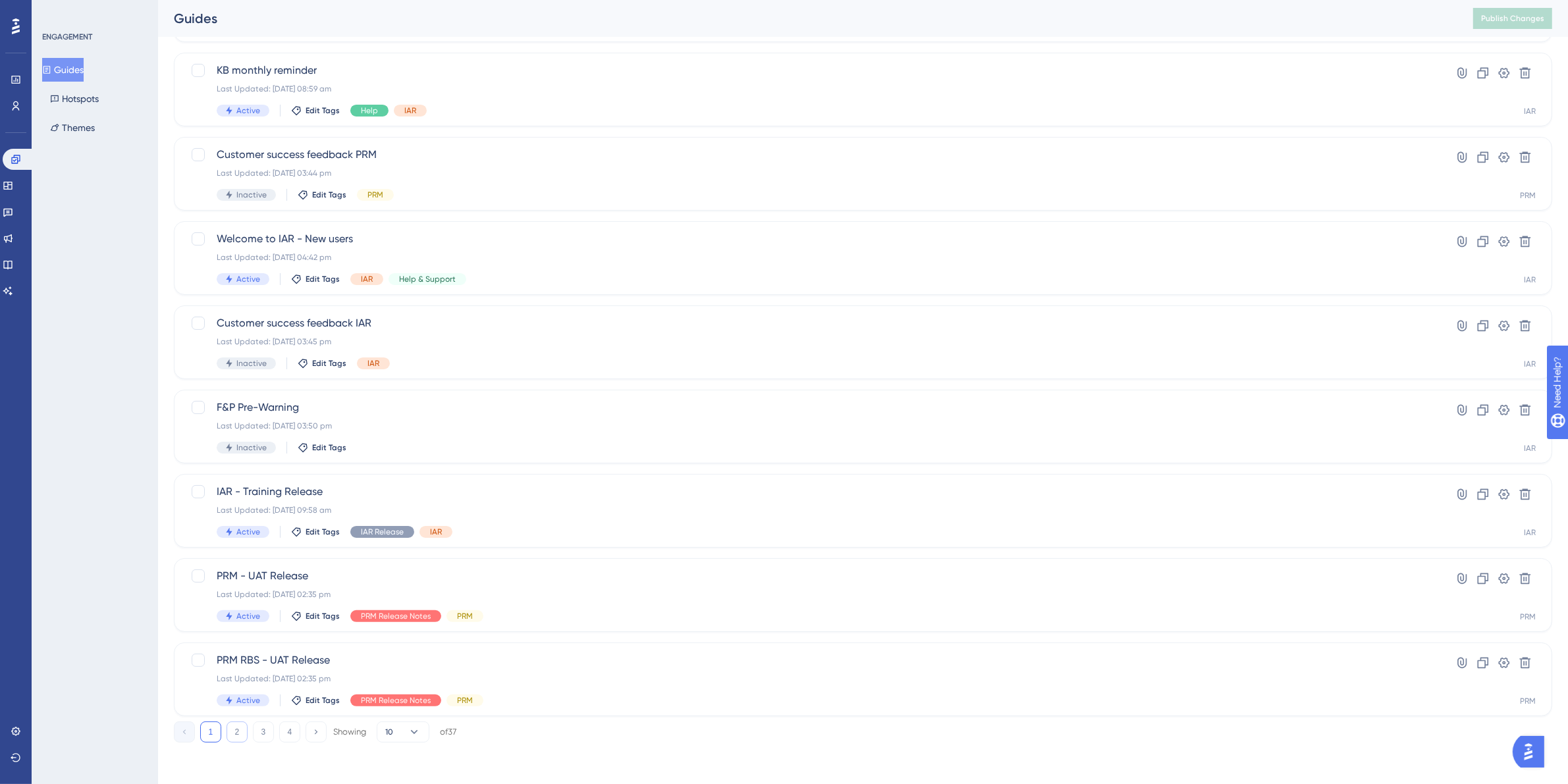
click at [236, 734] on button "2" at bounding box center [237, 732] width 21 height 21
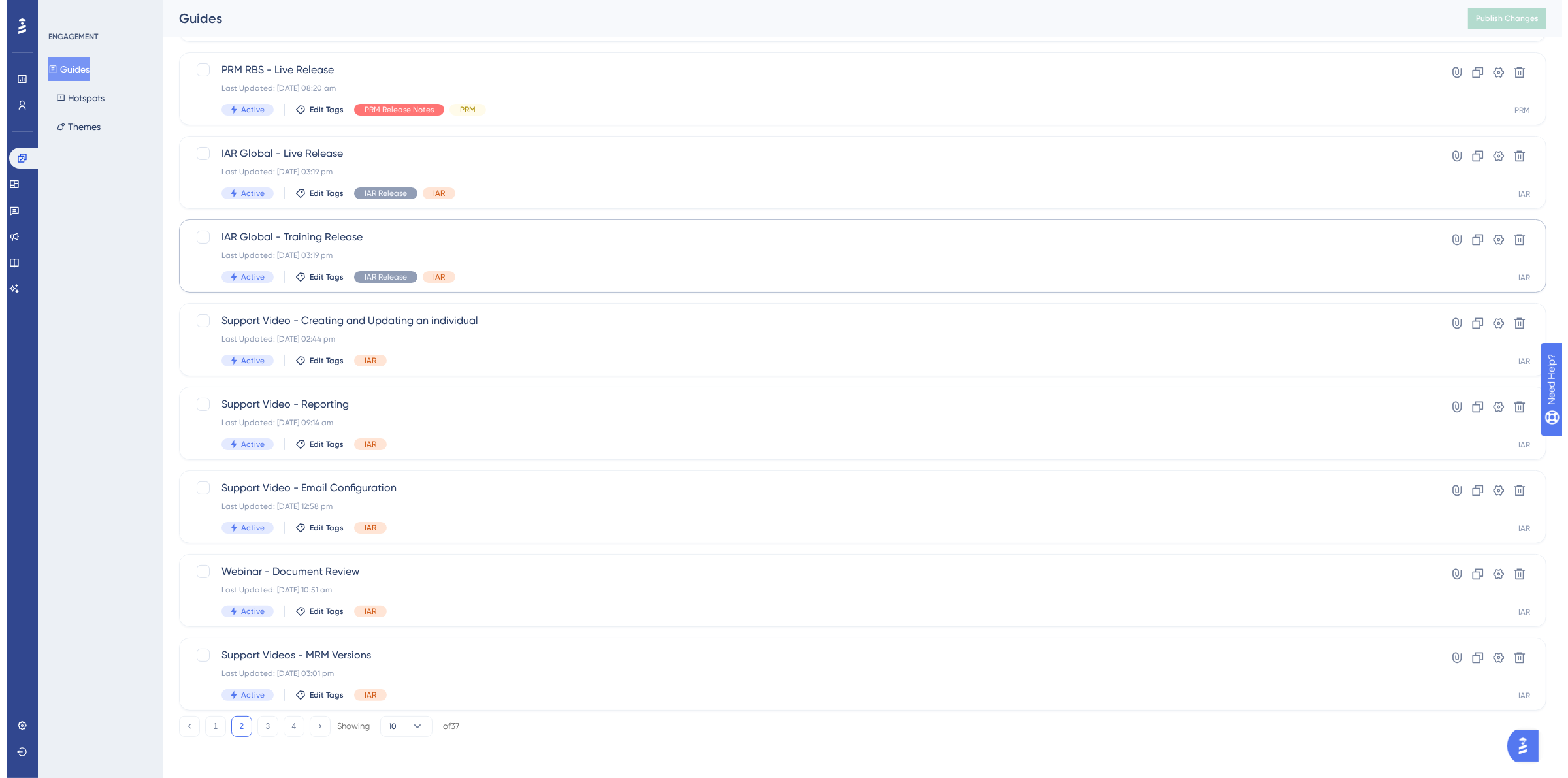
scroll to position [0, 0]
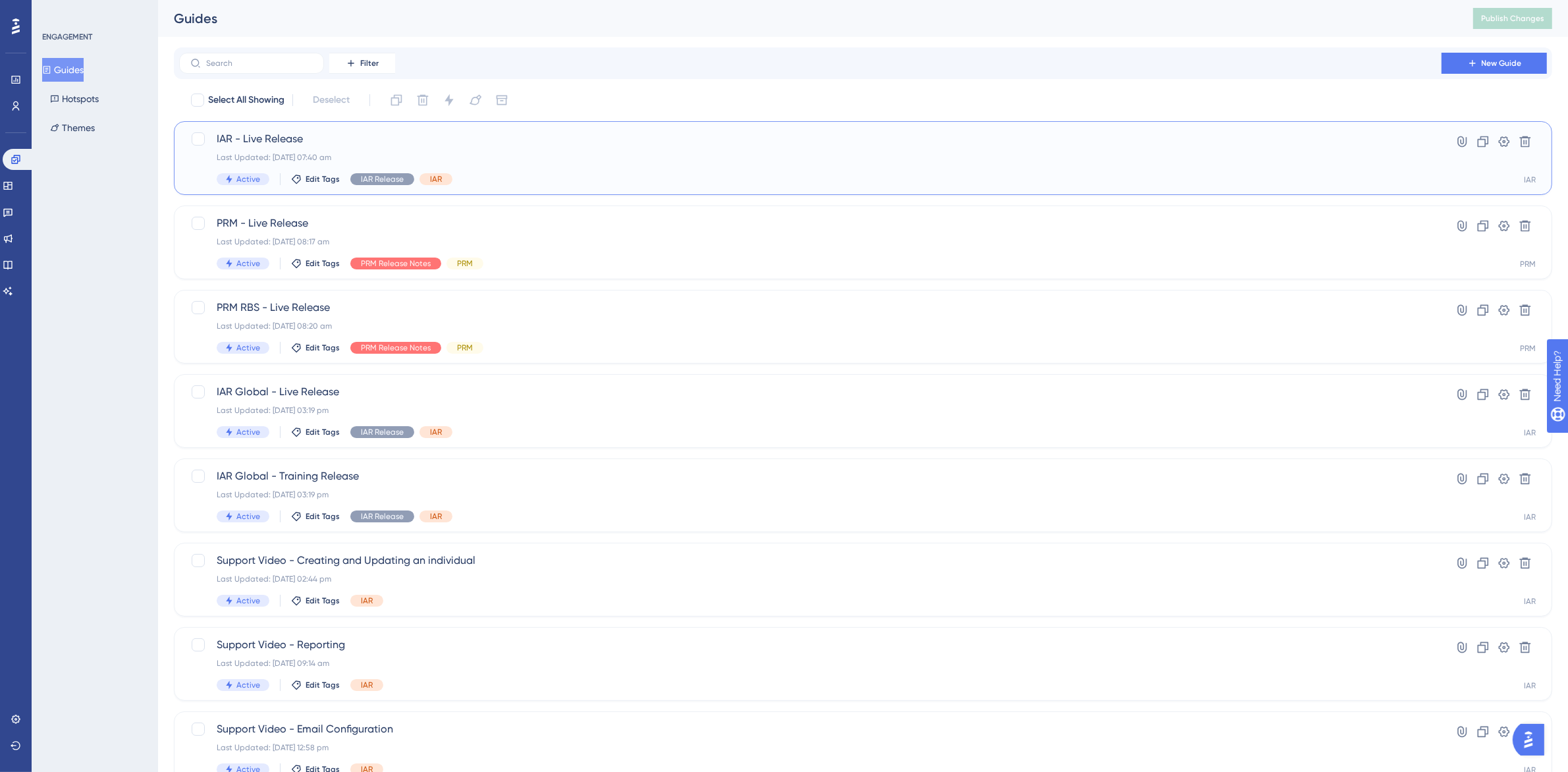
click at [308, 140] on span "IAR - Live Release" at bounding box center [810, 139] width 1188 height 16
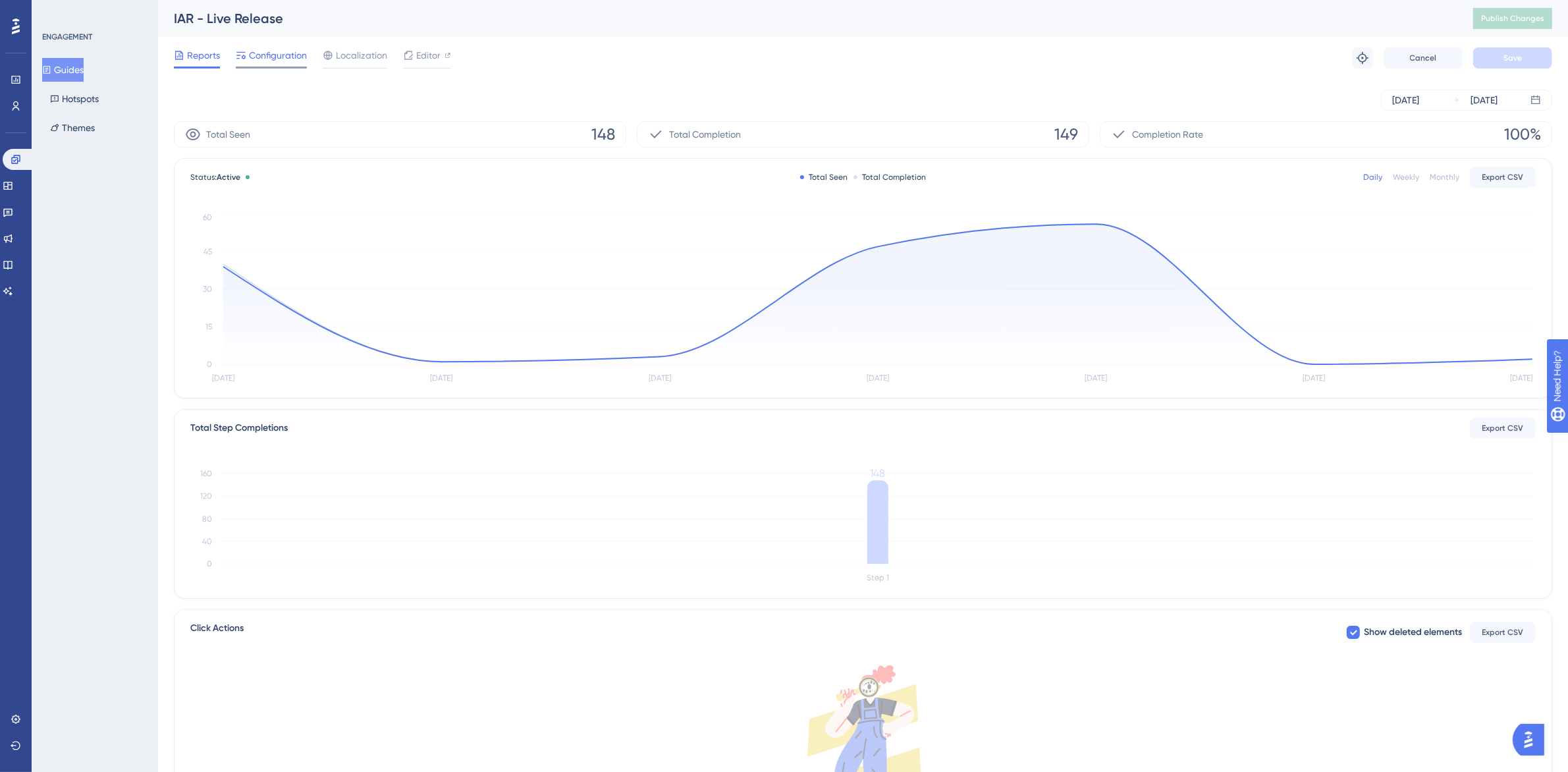
click at [292, 64] on div "Configuration" at bounding box center [271, 58] width 71 height 21
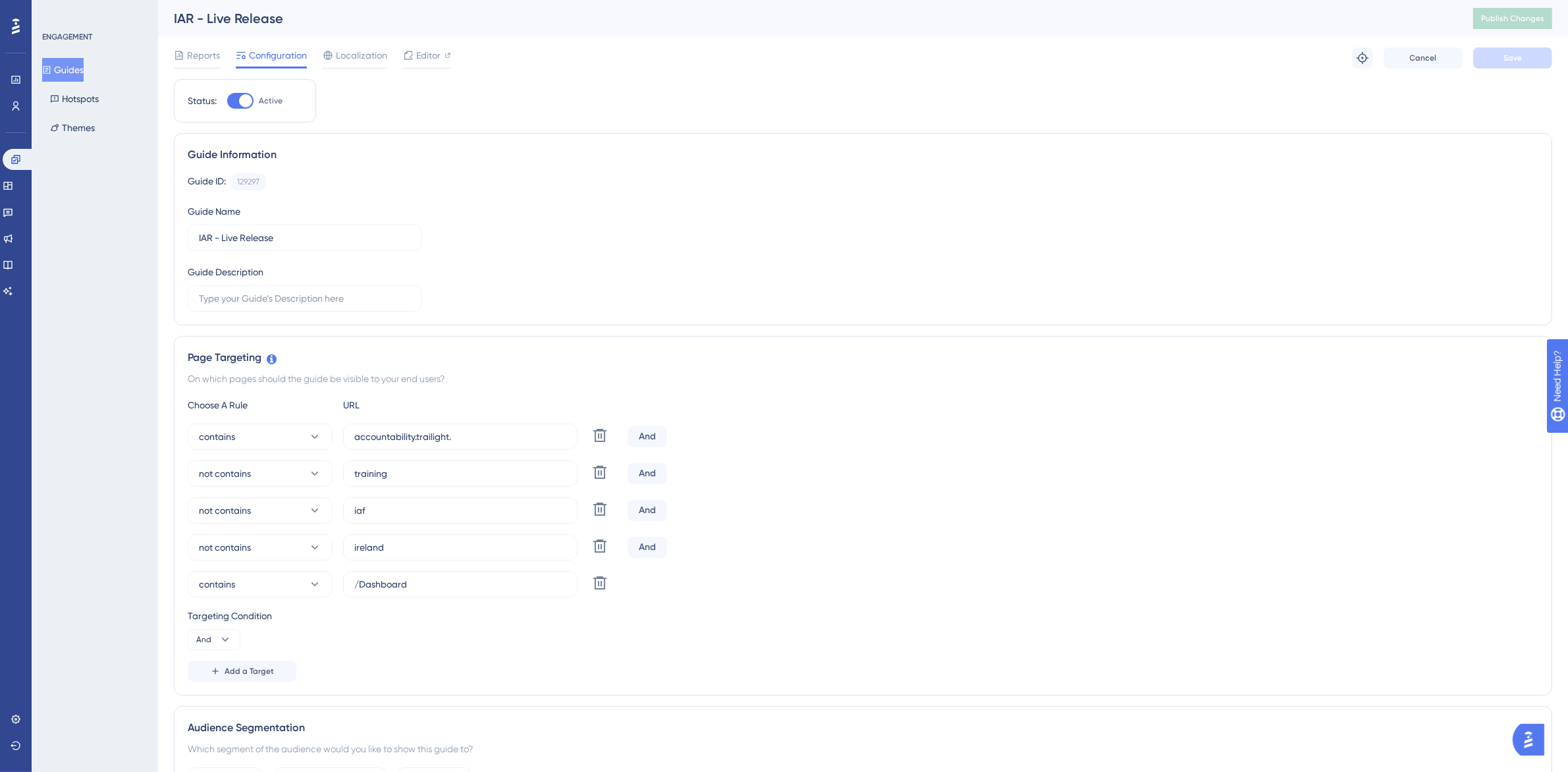
click at [231, 101] on div at bounding box center [241, 101] width 27 height 16
click at [227, 101] on input "Active" at bounding box center [227, 101] width 1 height 1
click at [1492, 59] on button "Save" at bounding box center [1512, 58] width 79 height 21
click at [1503, 24] on button "Publish Changes" at bounding box center [1512, 18] width 79 height 21
click at [248, 100] on div at bounding box center [241, 101] width 27 height 16
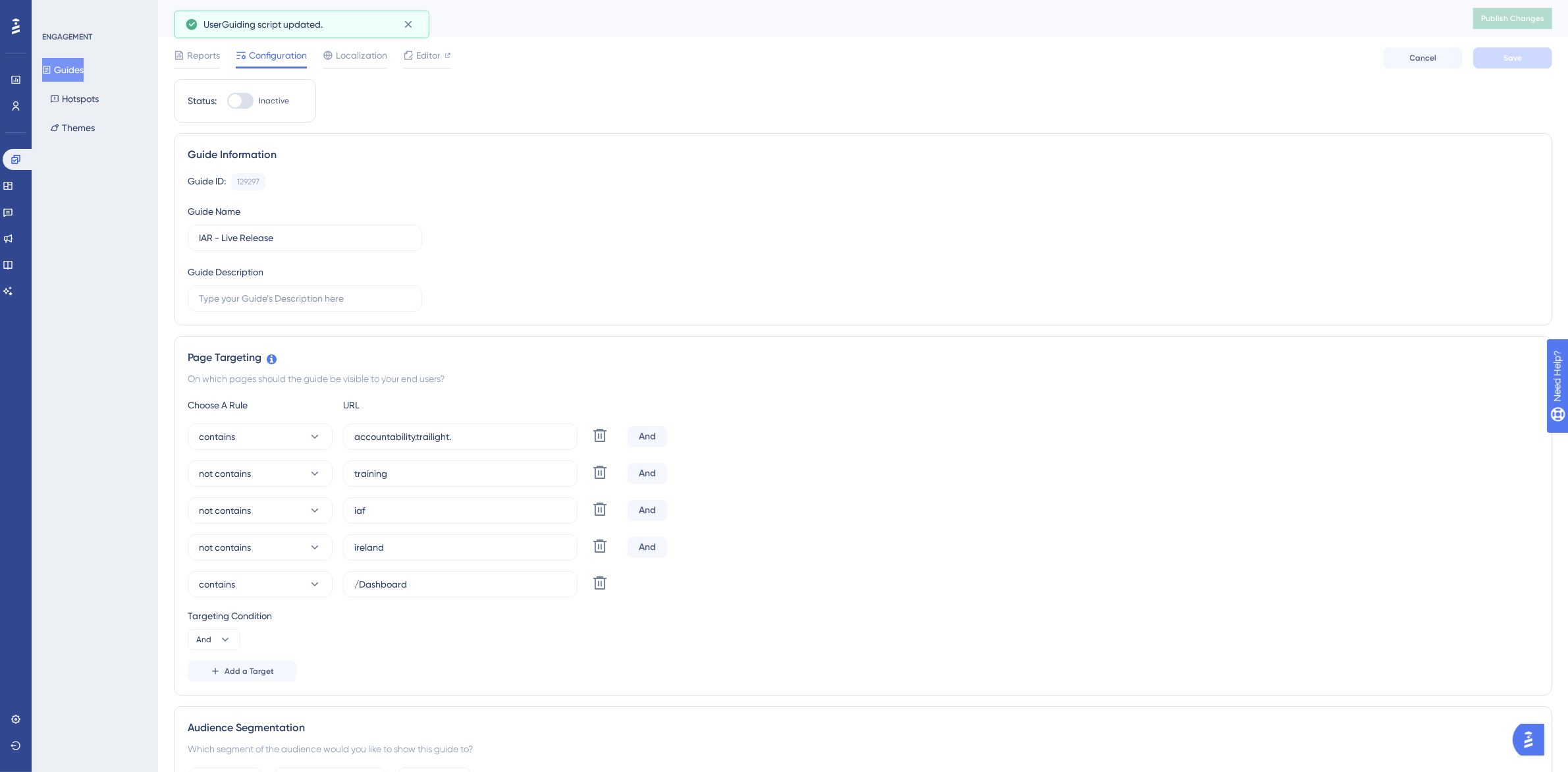
click at [227, 101] on input "Inactive" at bounding box center [227, 101] width 1 height 1
checkbox input "true"
click at [1518, 52] on button "Save" at bounding box center [1512, 58] width 79 height 21
click at [1519, 20] on span "Publish Changes" at bounding box center [1512, 18] width 64 height 10
click at [433, 59] on span "Editor" at bounding box center [428, 55] width 24 height 16
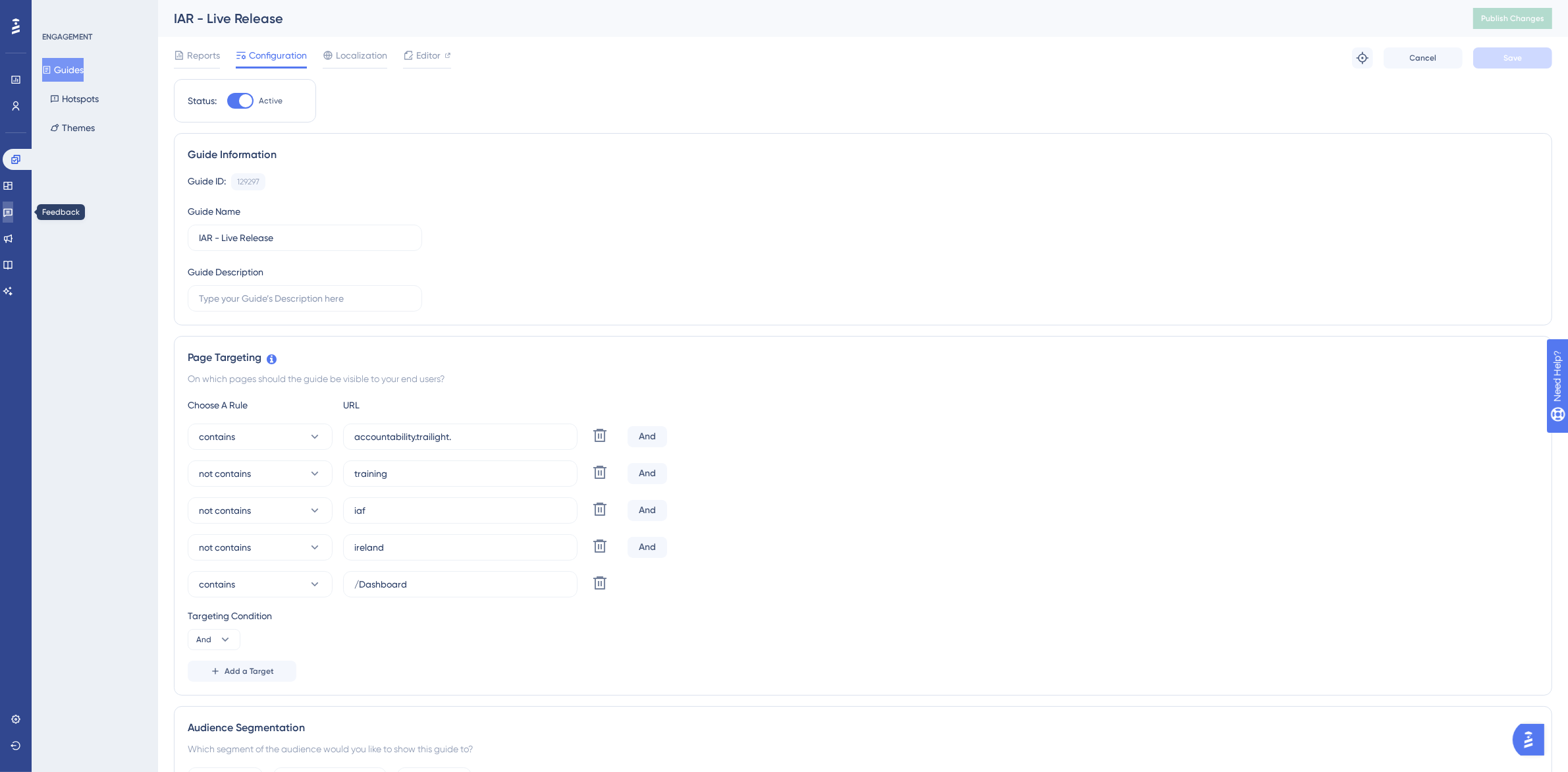
click at [13, 208] on icon at bounding box center [8, 211] width 10 height 10
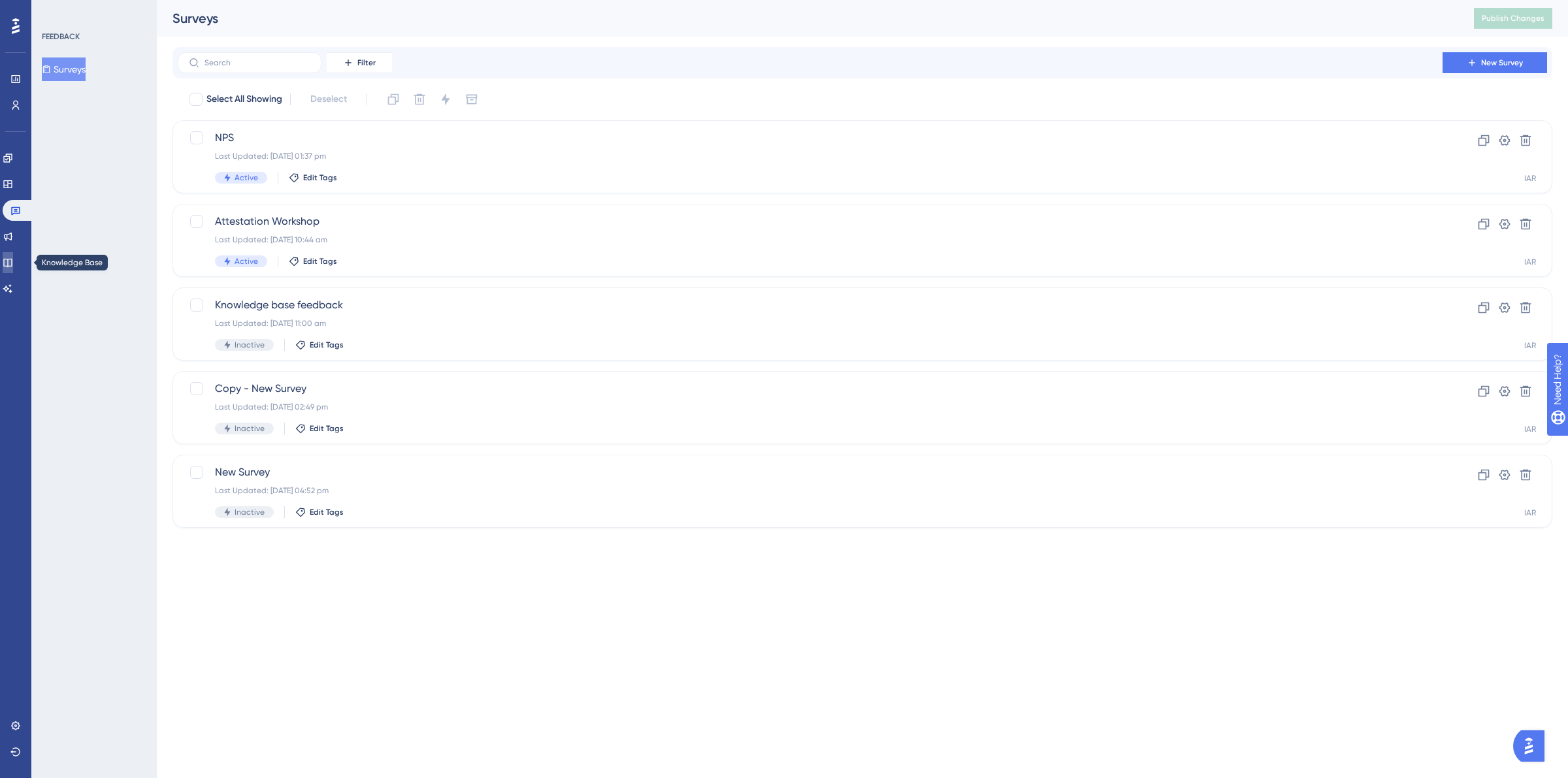
click at [13, 265] on icon at bounding box center [8, 262] width 10 height 10
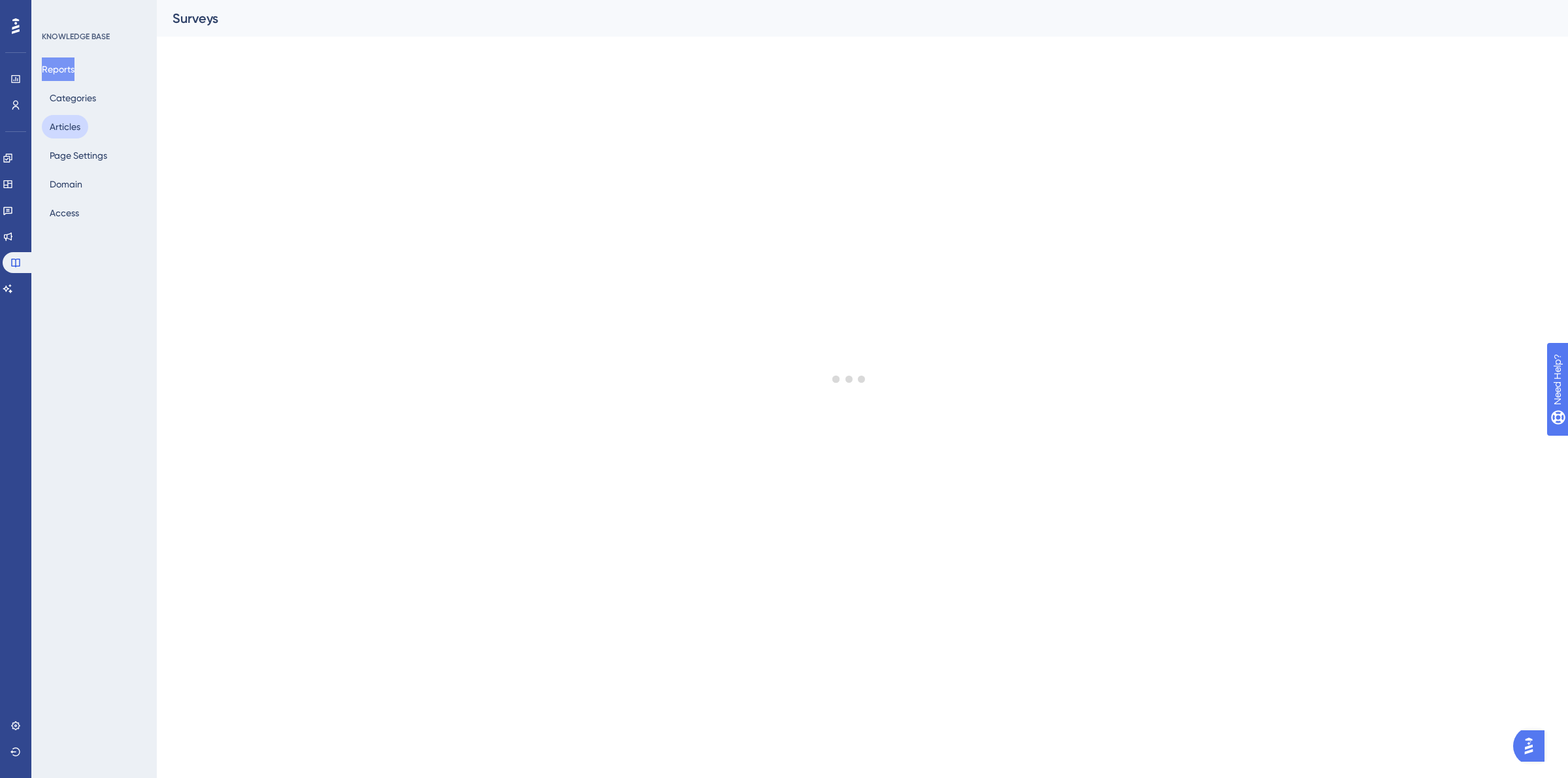
click at [80, 126] on button "Articles" at bounding box center [64, 127] width 46 height 24
